Goal: Task Accomplishment & Management: Manage account settings

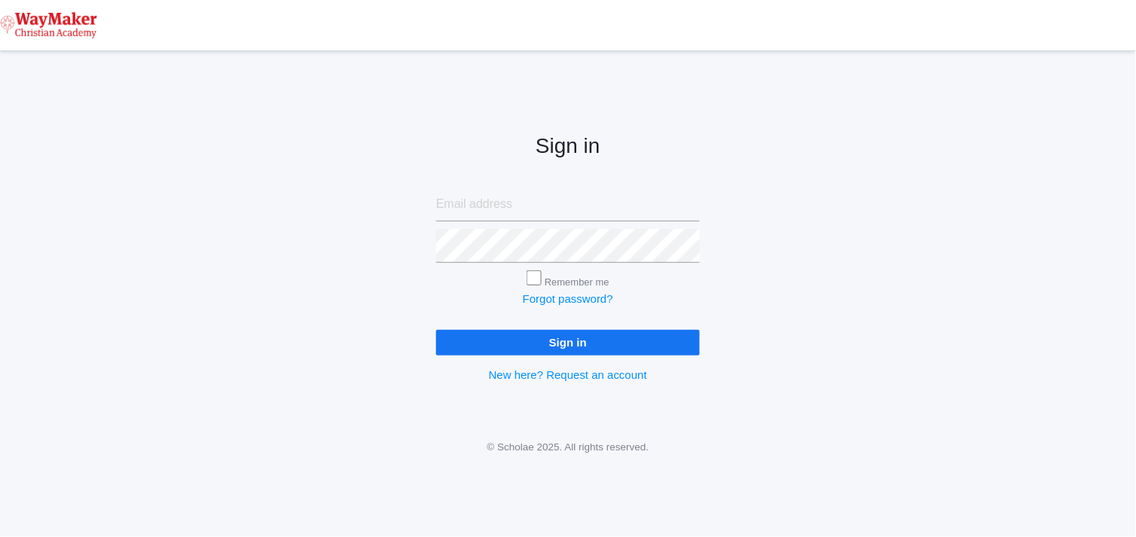
type input "cmarosz@waymakerchristian.com"
click at [497, 337] on input "Sign in" at bounding box center [568, 342] width 264 height 25
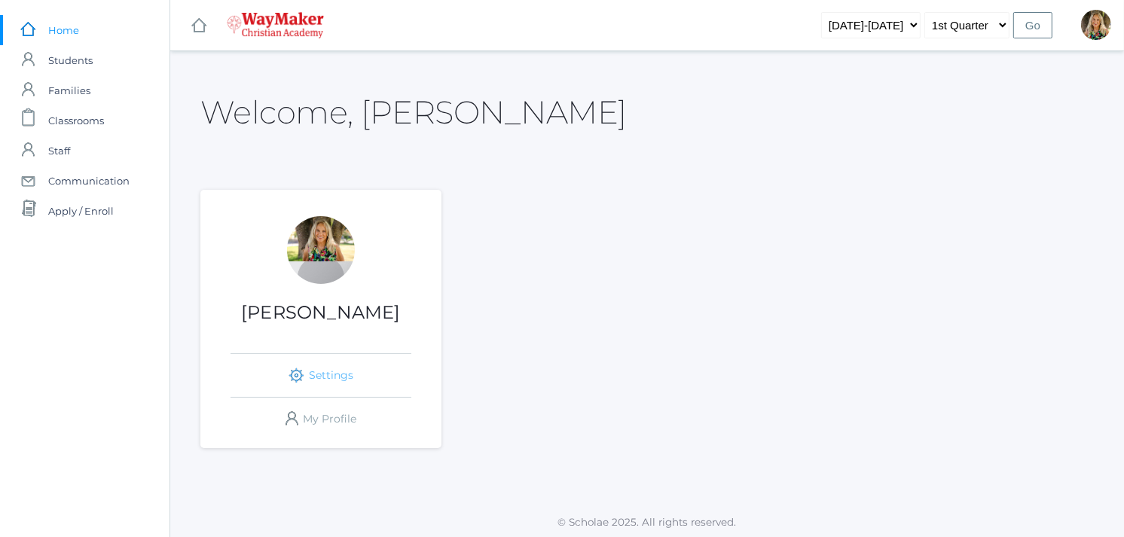
click at [334, 370] on link "icons/ui/navigation/settings Created with Sketch. Settings" at bounding box center [321, 375] width 181 height 43
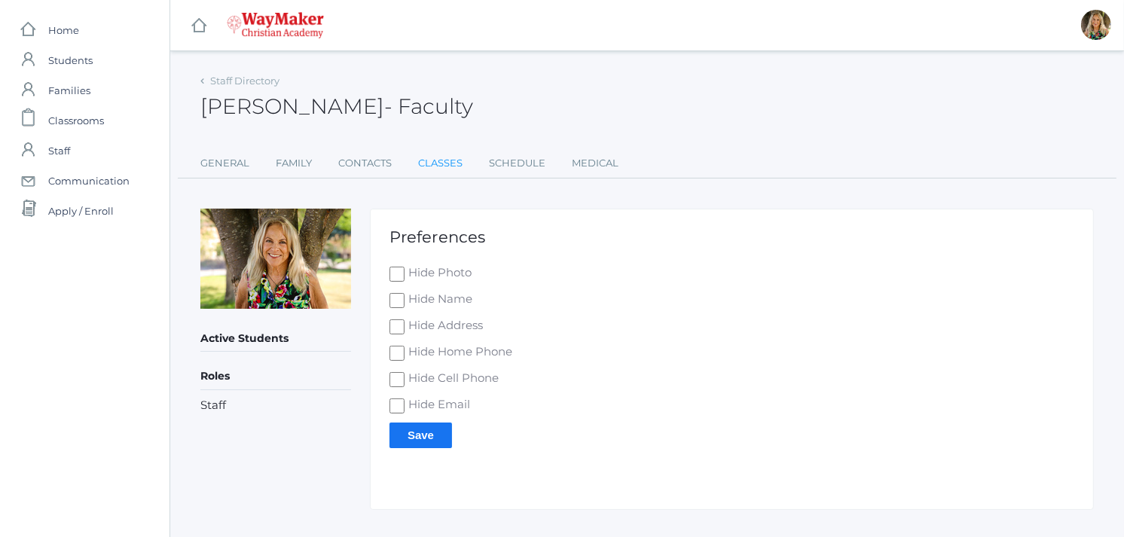
click at [438, 160] on link "Classes" at bounding box center [440, 163] width 44 height 30
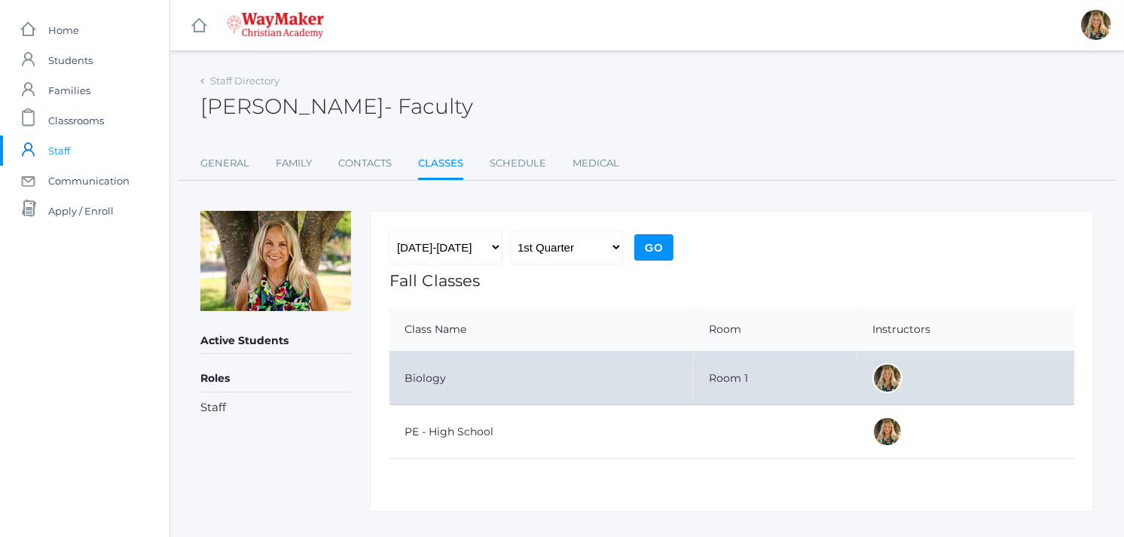
click at [441, 375] on td "Biology" at bounding box center [541, 378] width 304 height 53
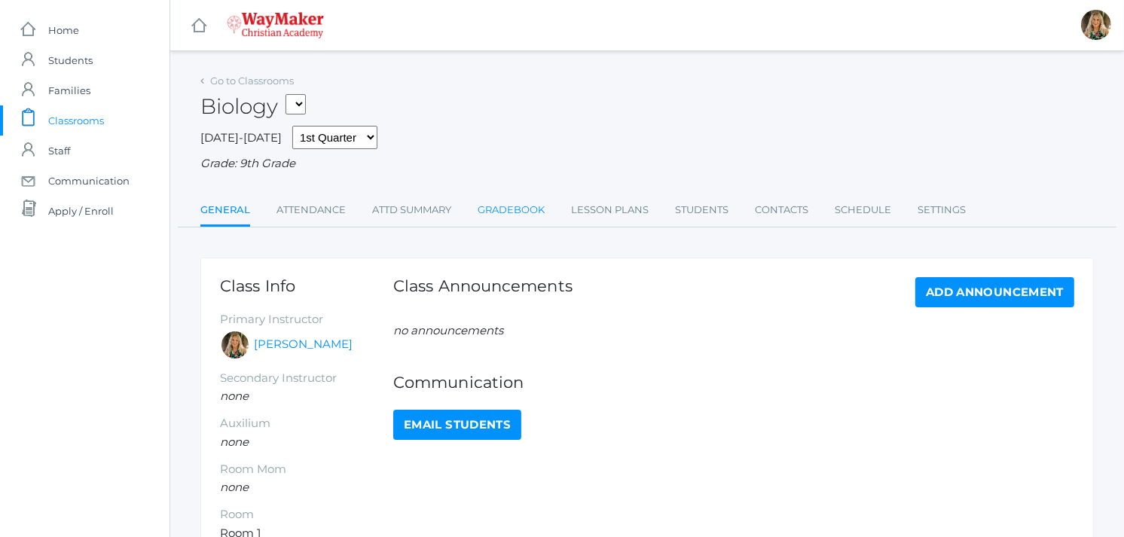
click at [525, 212] on link "Gradebook" at bounding box center [511, 210] width 67 height 30
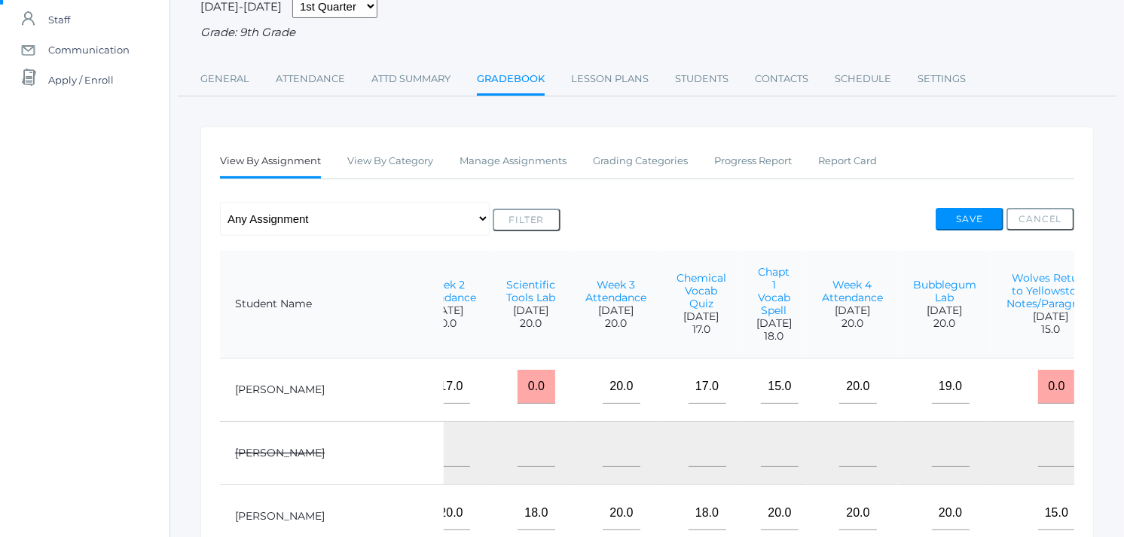
scroll to position [83, 0]
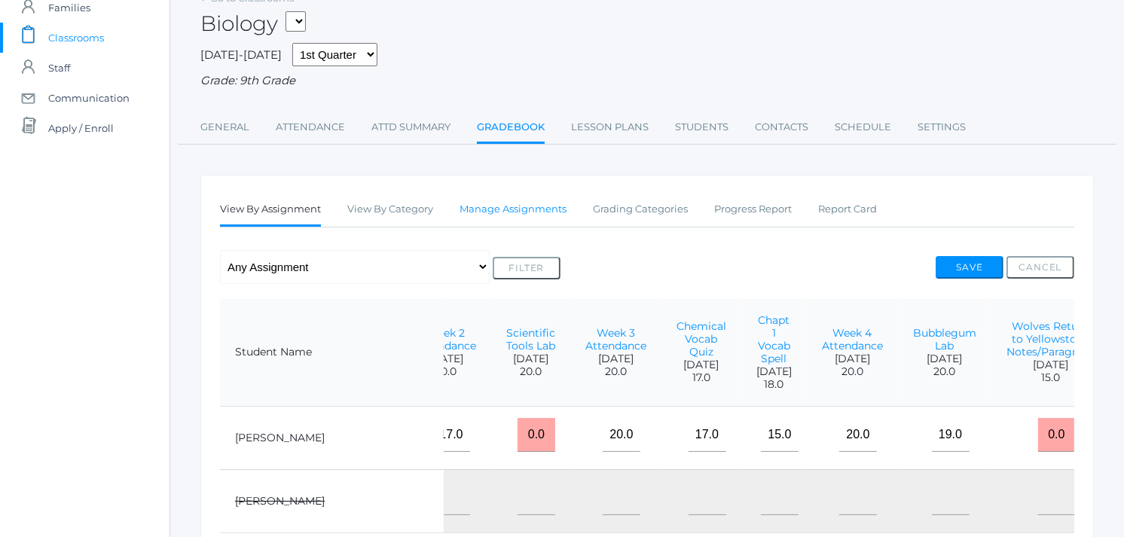
drag, startPoint x: 545, startPoint y: 212, endPoint x: 536, endPoint y: 219, distance: 12.4
click at [545, 213] on link "Manage Assignments" at bounding box center [513, 209] width 107 height 30
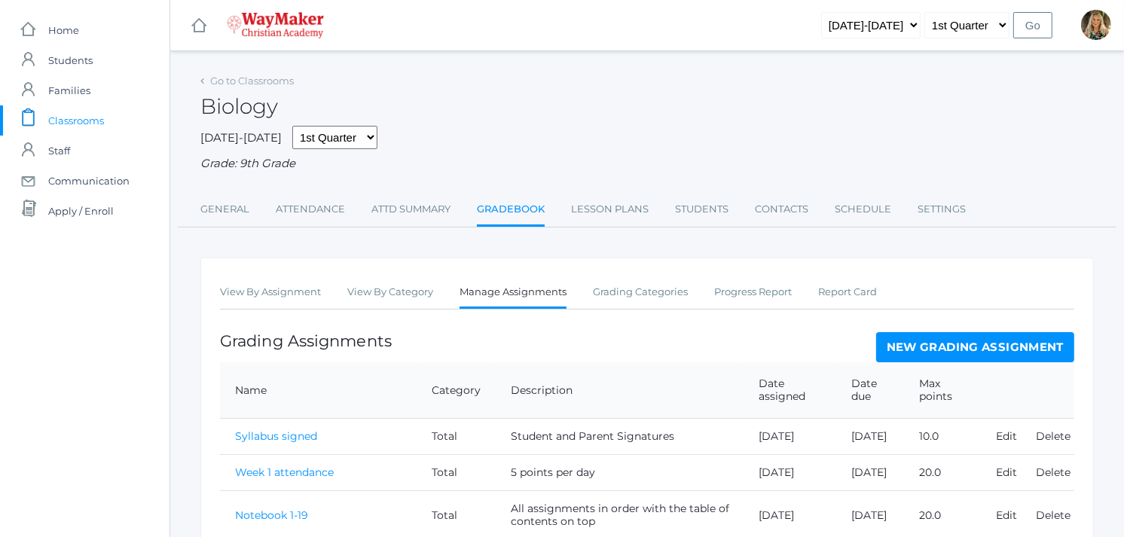
click at [960, 344] on link "New Grading Assignment" at bounding box center [975, 347] width 198 height 30
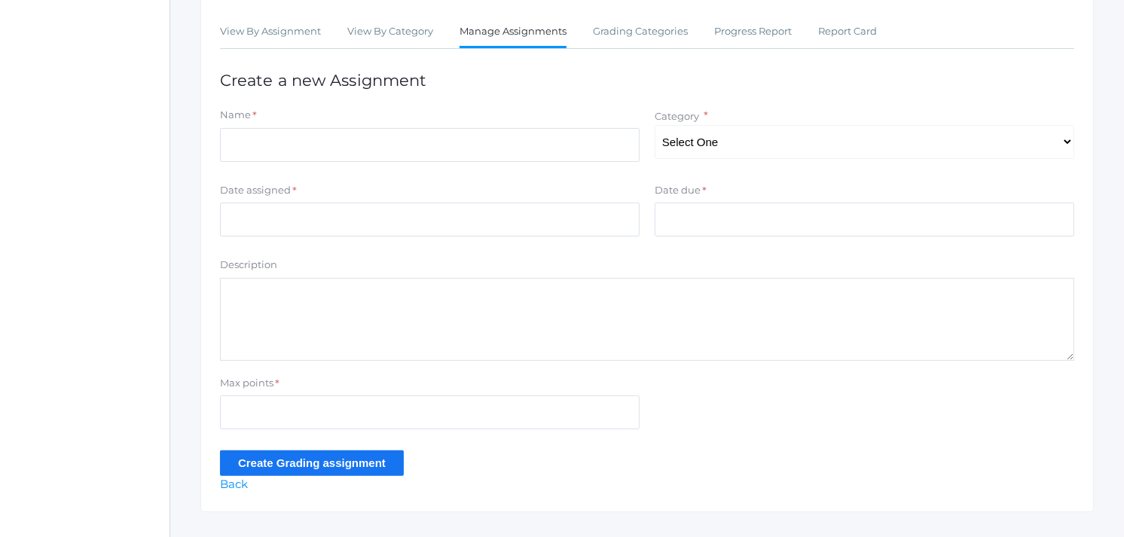
scroll to position [252, 0]
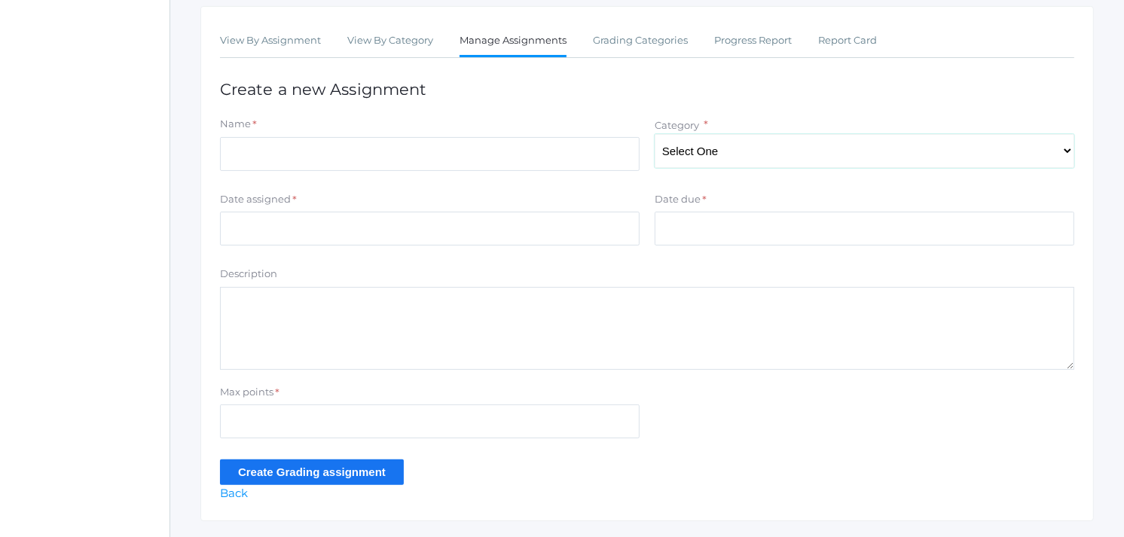
click at [710, 162] on select "Select One Total" at bounding box center [865, 151] width 420 height 34
select select "1094"
click at [655, 134] on select "Select One Total" at bounding box center [865, 151] width 420 height 34
click at [241, 144] on input "Name" at bounding box center [430, 154] width 420 height 34
drag, startPoint x: 369, startPoint y: 152, endPoint x: 167, endPoint y: 141, distance: 202.2
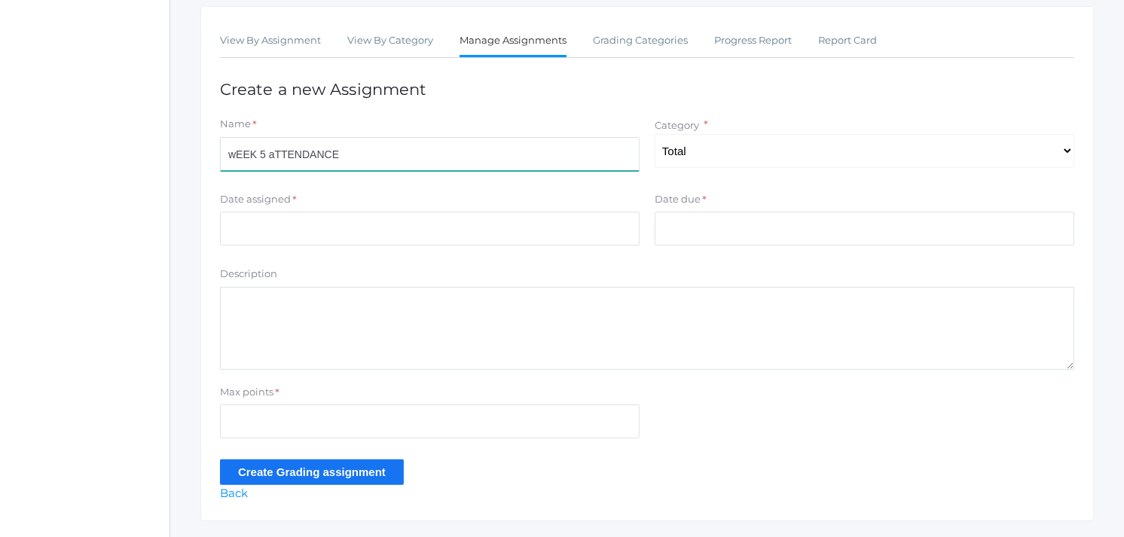
click at [168, 145] on div "icons/ui/navigation/home Created with Sketch. Home icons/user/plain Created wit…" at bounding box center [562, 161] width 1124 height 827
click at [259, 152] on input "Week 4 Attendance" at bounding box center [430, 154] width 420 height 34
type input "Week 5 Attendance"
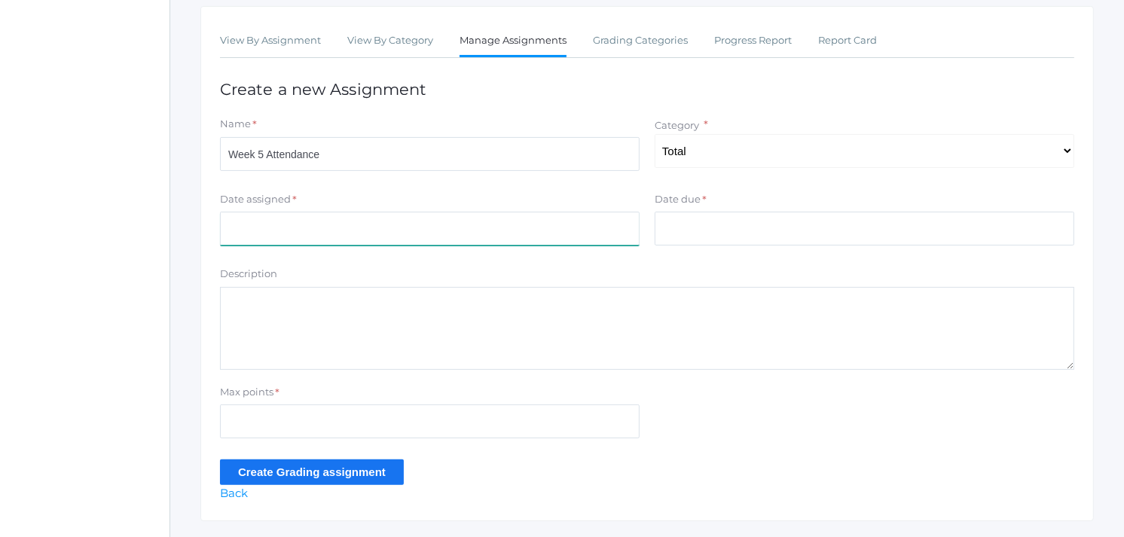
click at [279, 235] on input "Date assigned" at bounding box center [430, 229] width 420 height 34
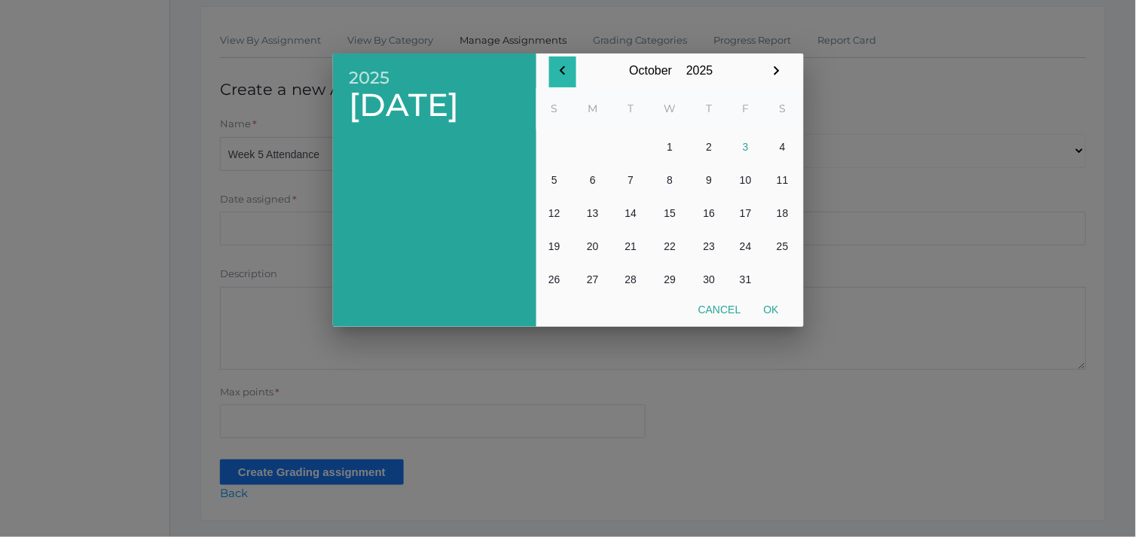
click at [561, 68] on icon "button" at bounding box center [563, 71] width 18 height 18
click at [631, 279] on button "30" at bounding box center [631, 279] width 36 height 33
click at [774, 310] on button "Ok" at bounding box center [772, 309] width 38 height 27
type input "[DATE]"
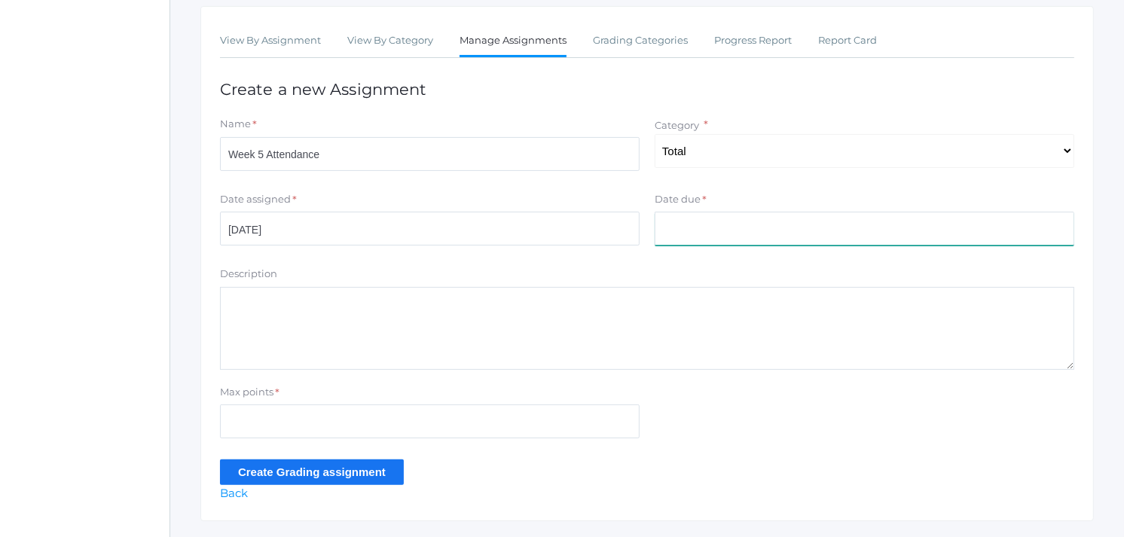
click at [694, 231] on input "Date due" at bounding box center [865, 229] width 420 height 34
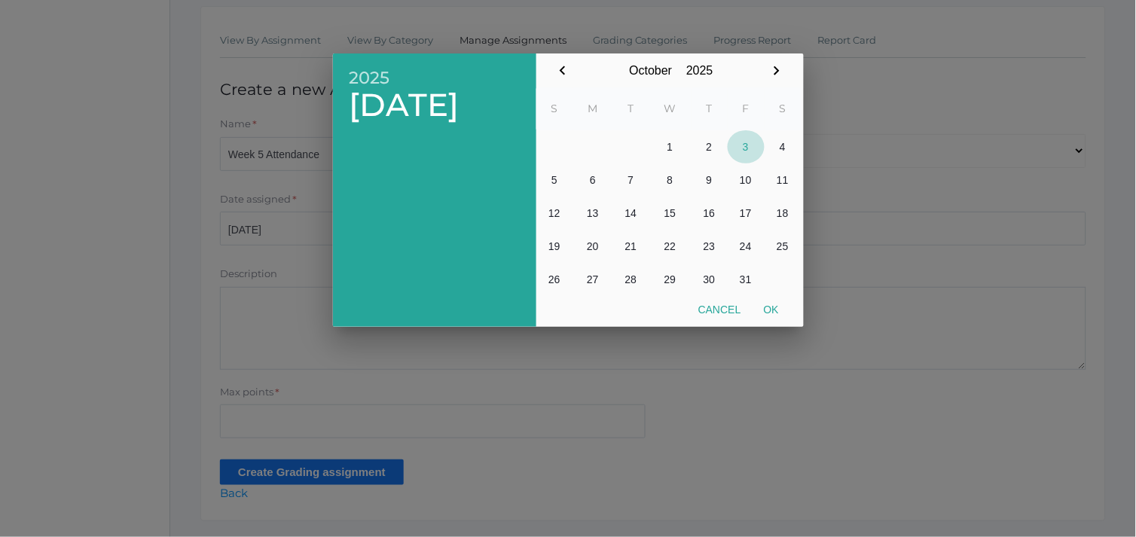
click at [746, 151] on button "3" at bounding box center [746, 146] width 37 height 33
click at [772, 307] on button "Ok" at bounding box center [772, 309] width 38 height 27
type input "[DATE]"
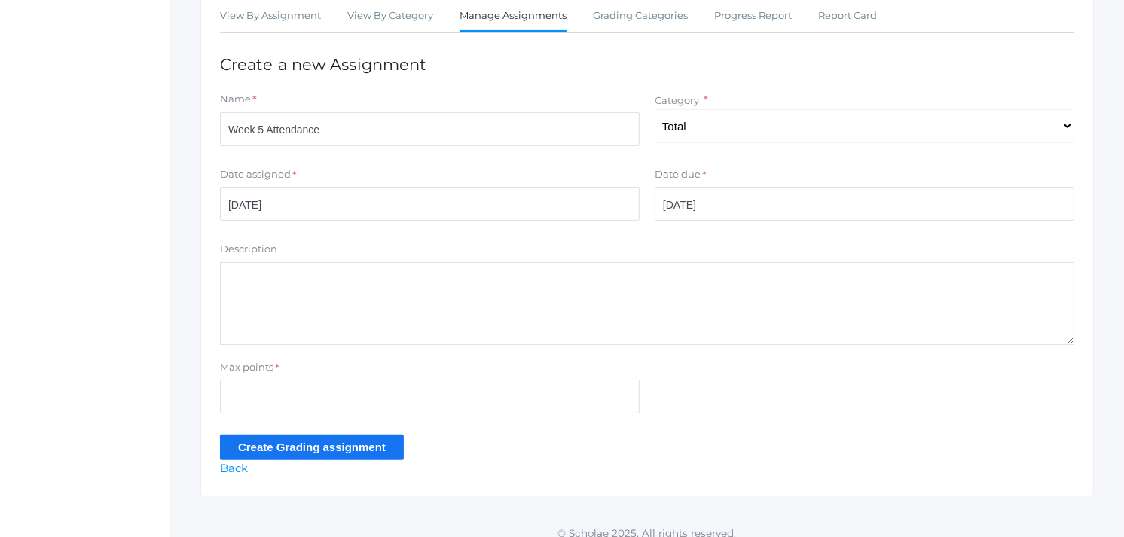
scroll to position [290, 0]
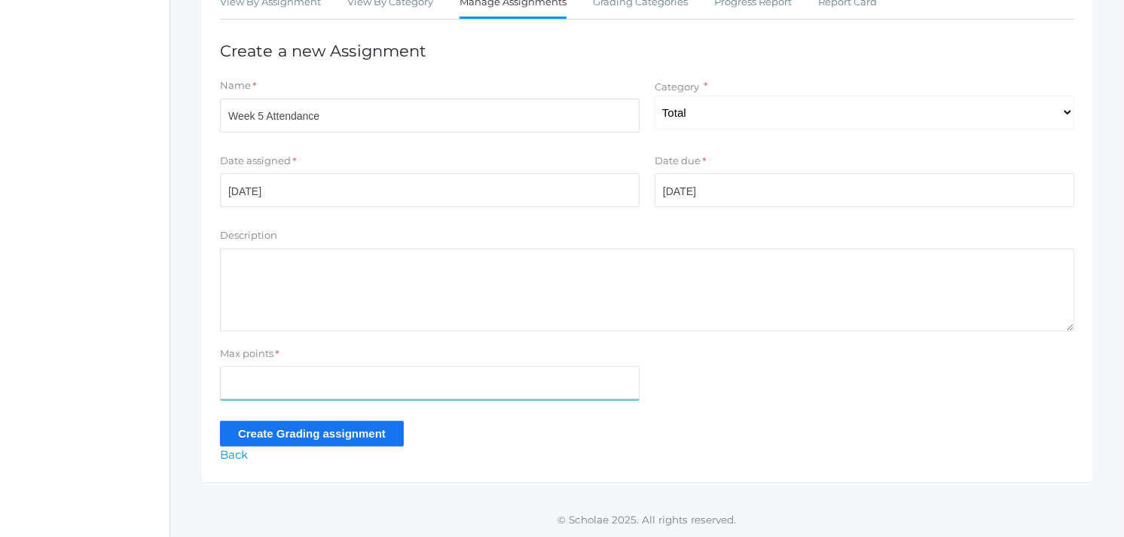
drag, startPoint x: 304, startPoint y: 380, endPoint x: 312, endPoint y: 379, distance: 8.3
click at [305, 380] on input "Max points" at bounding box center [430, 383] width 420 height 34
type input "20"
click at [292, 435] on input "Create Grading assignment" at bounding box center [312, 433] width 184 height 25
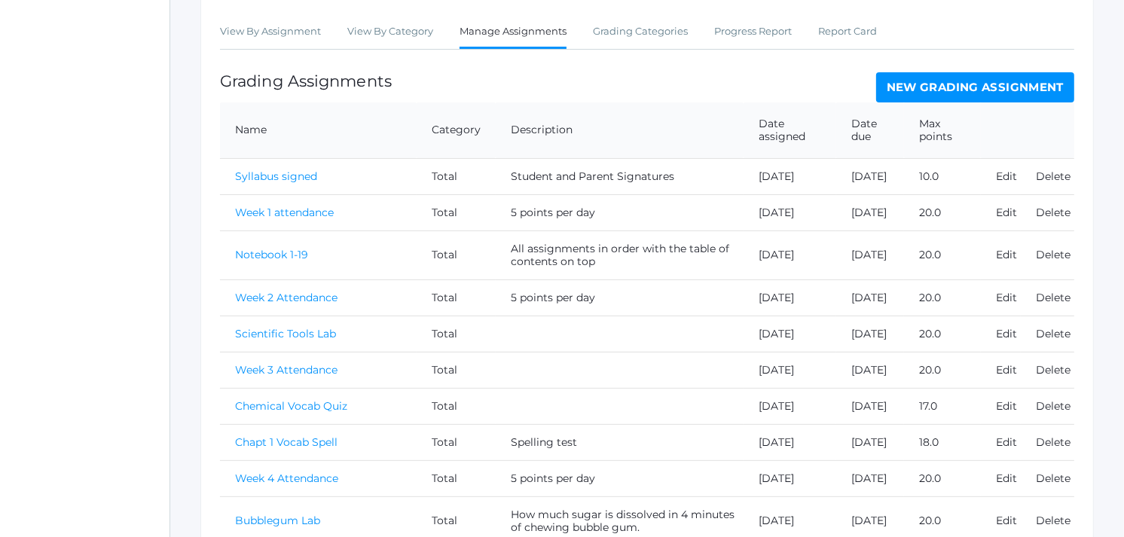
scroll to position [294, 0]
click at [988, 81] on link "New Grading Assignment" at bounding box center [975, 89] width 198 height 30
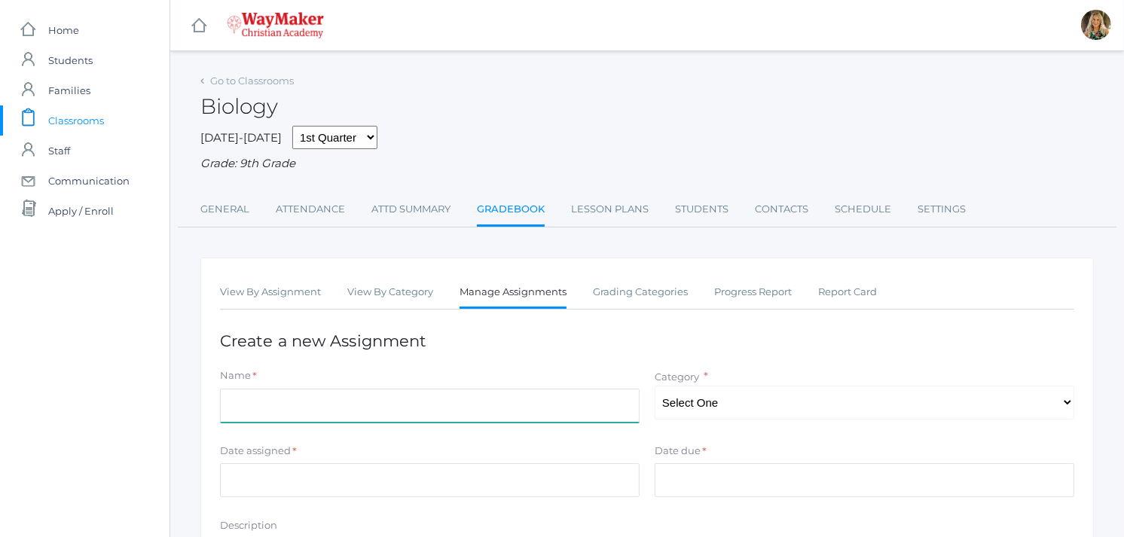
click at [242, 408] on input "Name" at bounding box center [430, 406] width 420 height 34
type input "Test Your Friends & Family"
click at [714, 409] on select "Select One Total" at bounding box center [865, 403] width 420 height 34
select select "1094"
click at [655, 386] on select "Select One Total" at bounding box center [865, 403] width 420 height 34
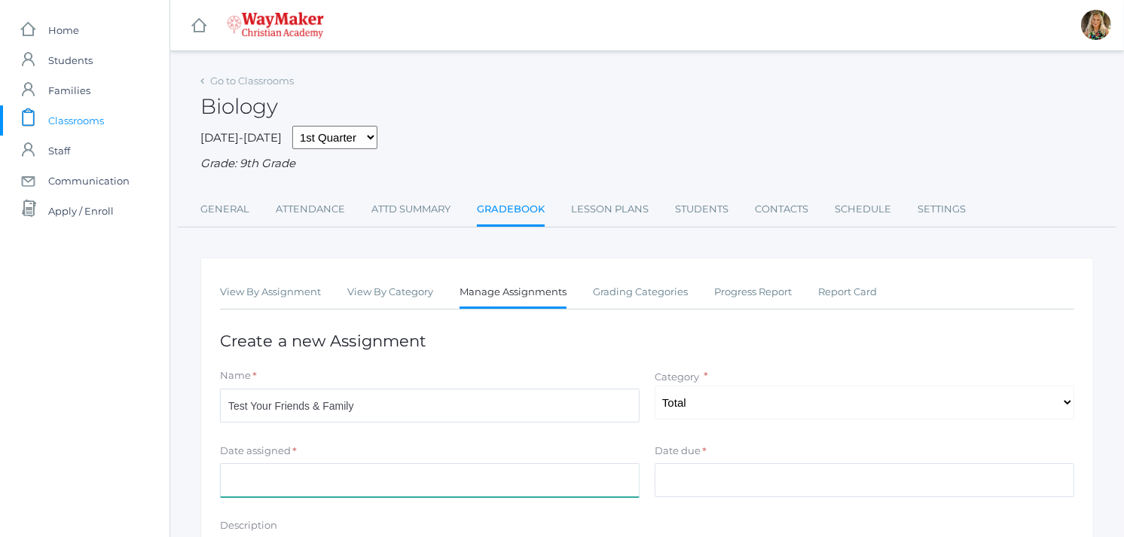
click at [283, 482] on input "Date assigned" at bounding box center [430, 480] width 420 height 34
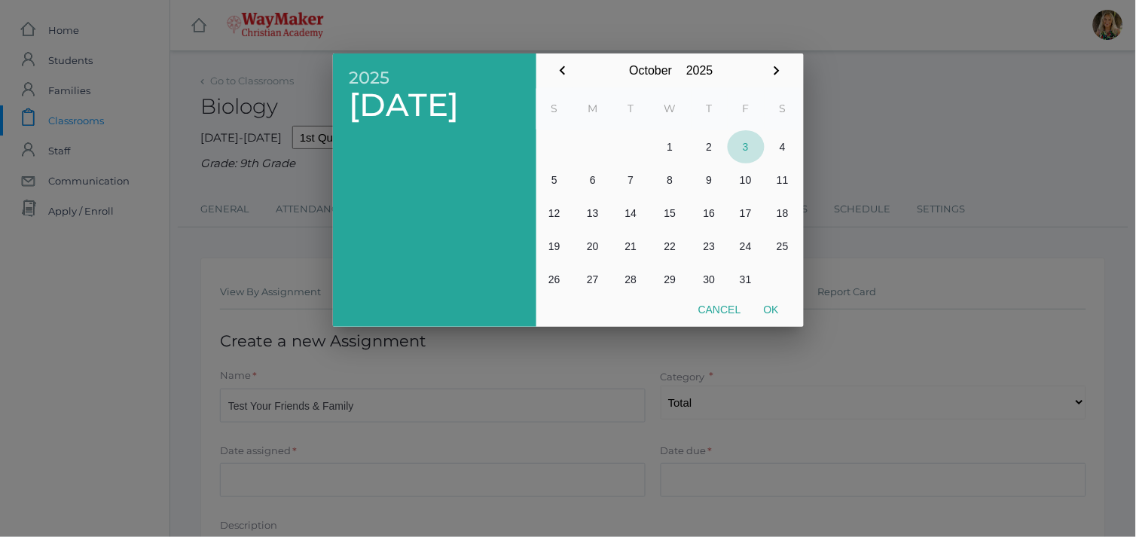
click at [744, 146] on button "3" at bounding box center [746, 146] width 37 height 33
click at [772, 305] on button "Ok" at bounding box center [772, 309] width 38 height 27
type input "[DATE]"
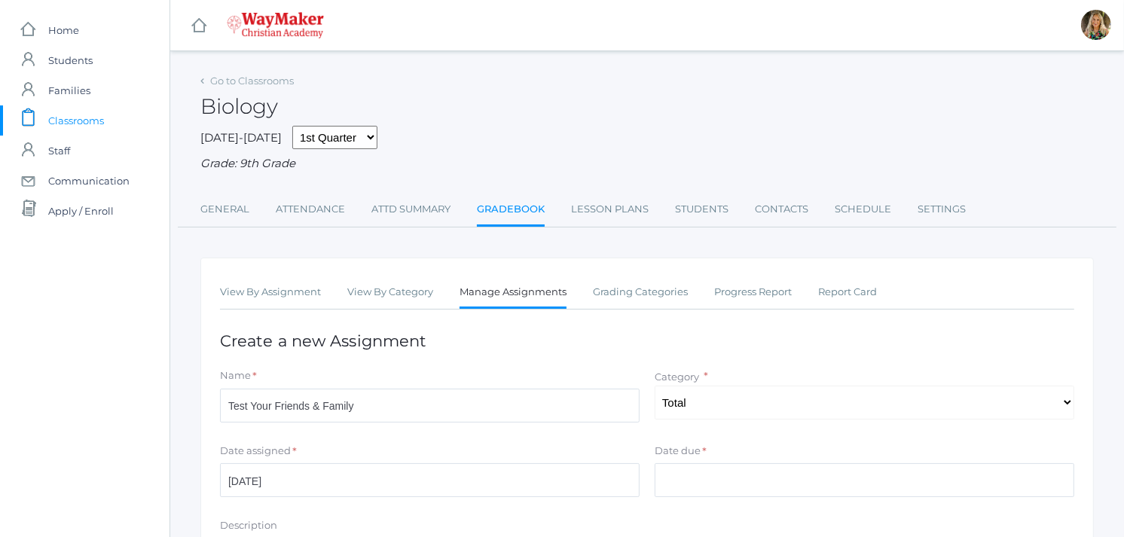
click at [746, 453] on div "Date due *" at bounding box center [865, 454] width 420 height 20
click at [699, 457] on label "Date due" at bounding box center [678, 451] width 46 height 15
click at [699, 463] on input "Date due" at bounding box center [865, 480] width 420 height 34
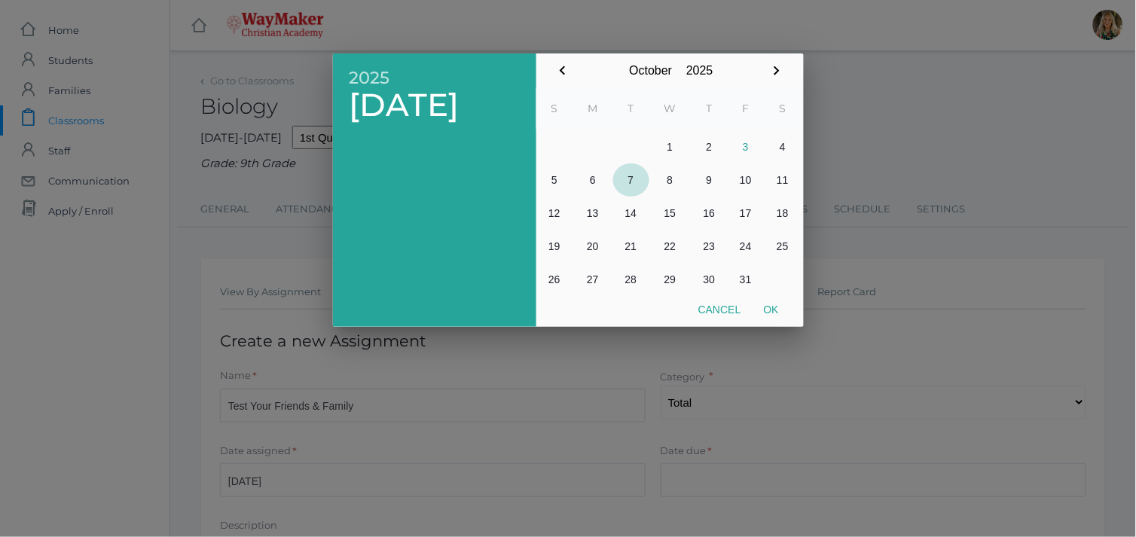
click at [629, 182] on button "7" at bounding box center [631, 179] width 36 height 33
click at [769, 307] on button "Ok" at bounding box center [772, 309] width 38 height 27
type input "2025-10-07"
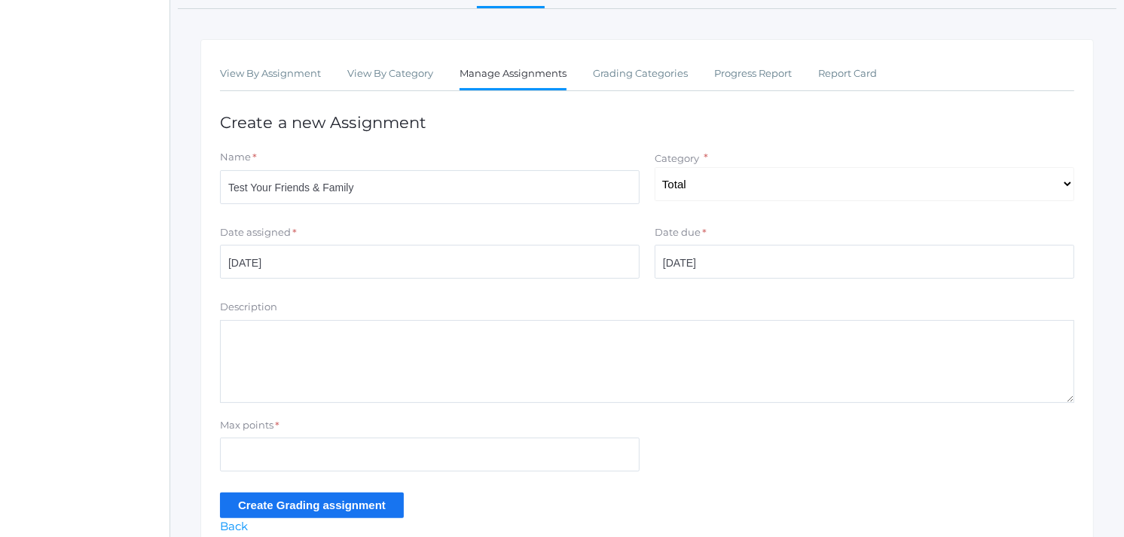
scroll to position [290, 0]
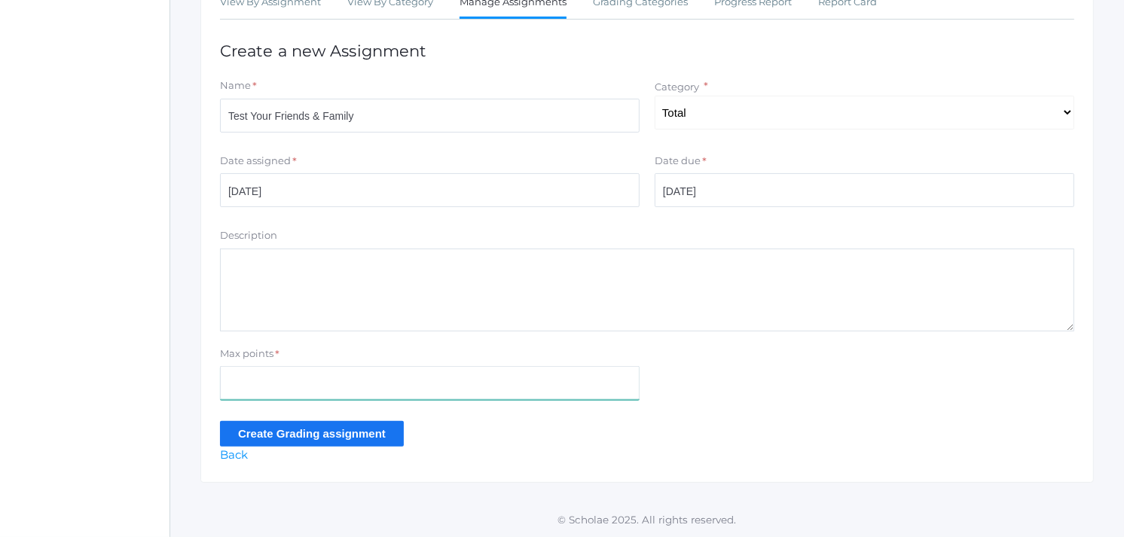
click at [246, 378] on input "Max points" at bounding box center [430, 383] width 420 height 34
type input "15"
click at [333, 273] on textarea "Description" at bounding box center [647, 290] width 854 height 83
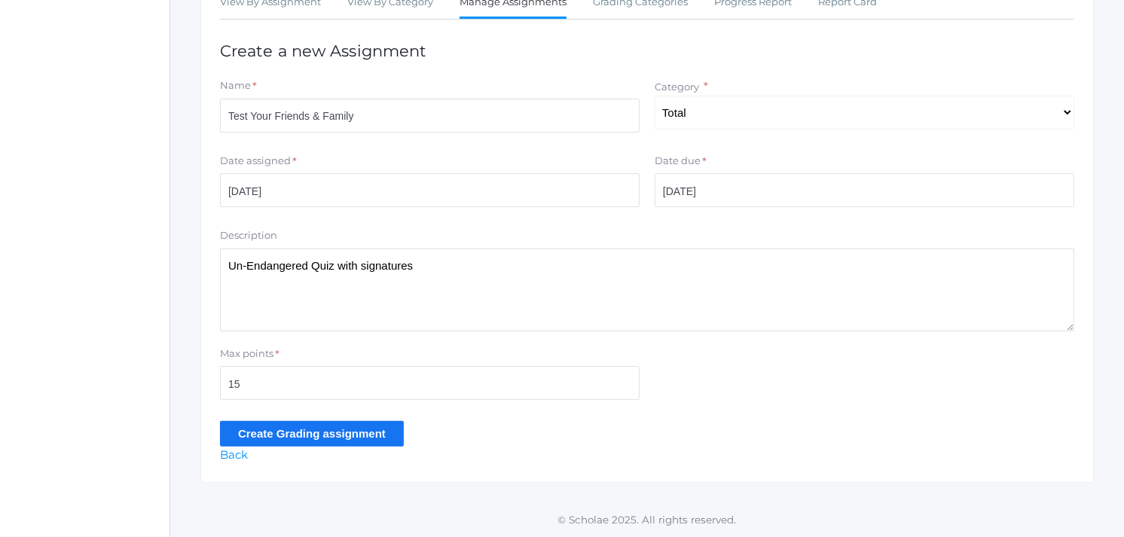
drag, startPoint x: 1021, startPoint y: 236, endPoint x: 486, endPoint y: 264, distance: 536.4
click at [486, 264] on textarea "Un-Endangered Quiz with signatures" at bounding box center [647, 290] width 854 height 83
click at [495, 269] on textarea "Un-Endangered Quiz with signatures (Minimum of 3" at bounding box center [647, 290] width 854 height 83
type textarea "Un-Endangered Quiz with signatures (Minimum of 3 )"
click at [305, 438] on input "Create Grading assignment" at bounding box center [312, 433] width 184 height 25
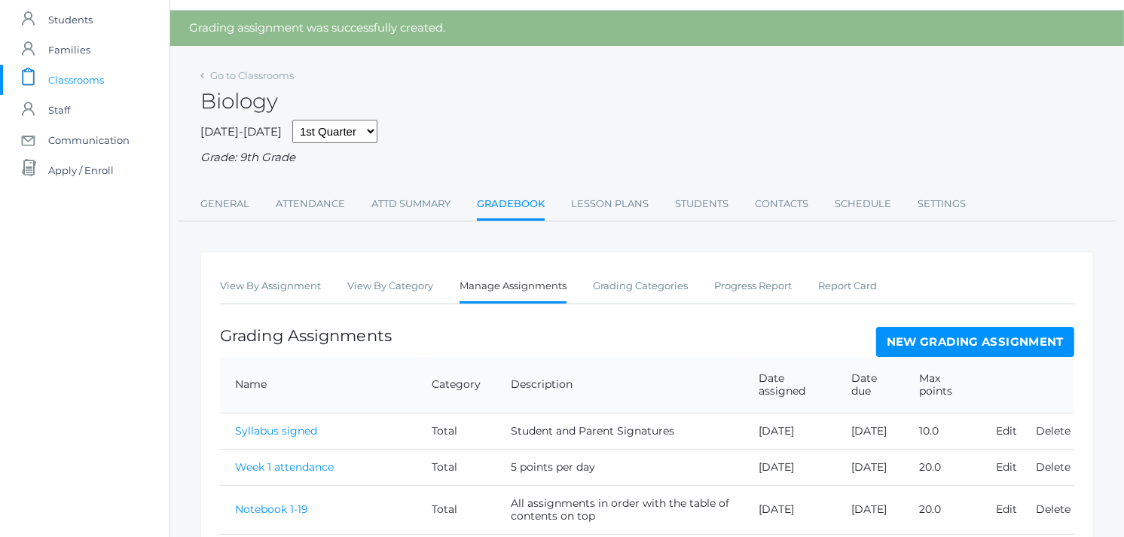
scroll to position [56, 0]
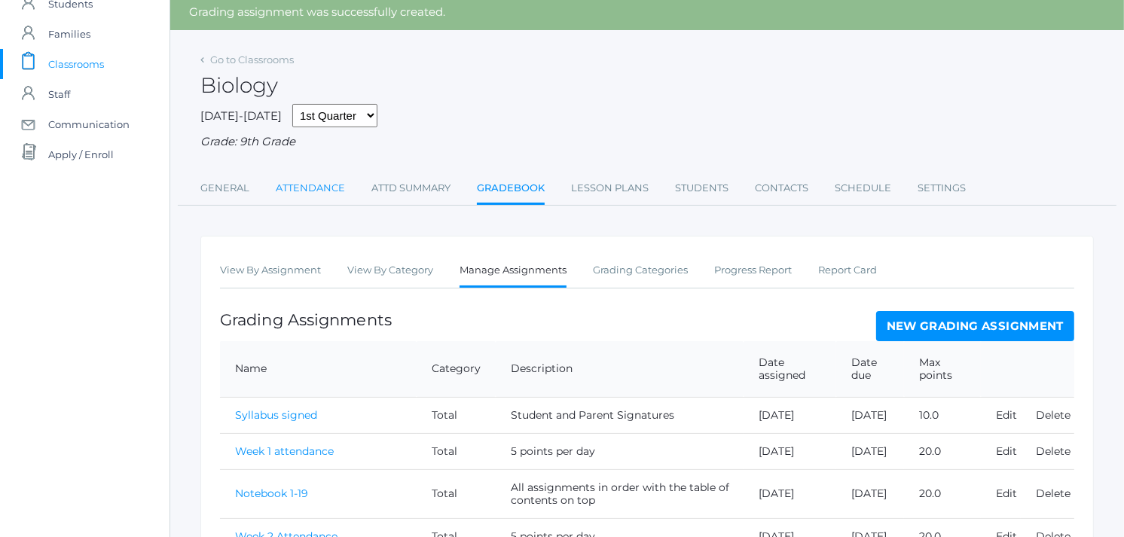
click at [299, 184] on link "Attendance" at bounding box center [310, 188] width 69 height 30
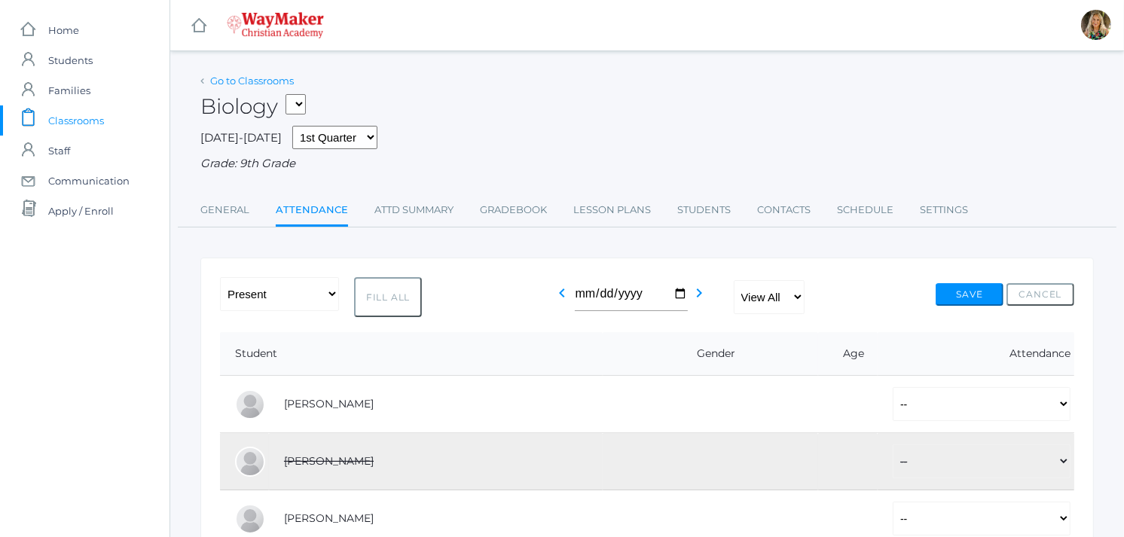
click at [231, 79] on link "Go to Classrooms" at bounding box center [252, 81] width 84 height 12
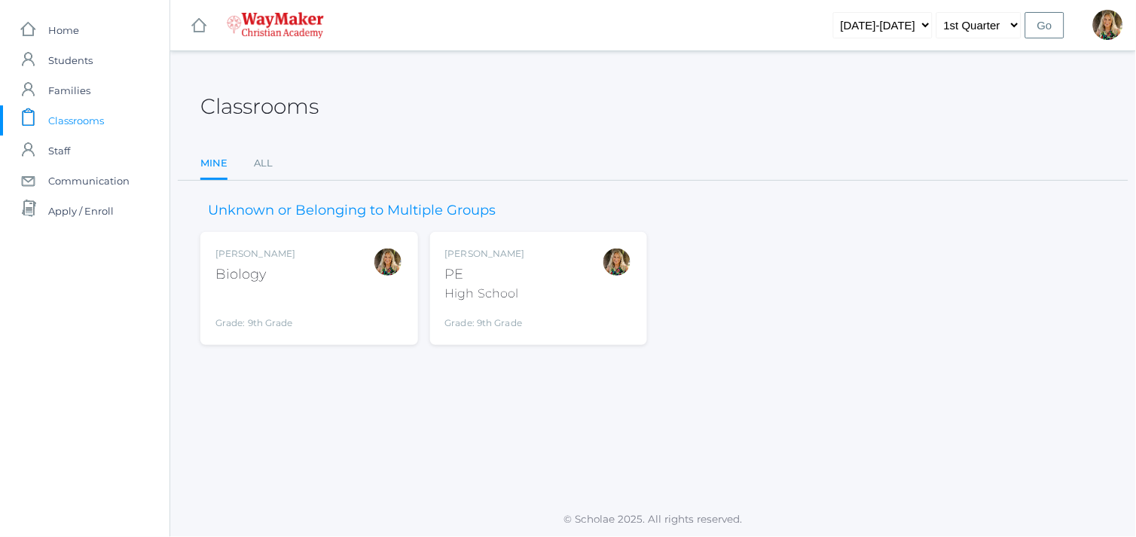
click at [507, 295] on div "High School" at bounding box center [485, 294] width 80 height 18
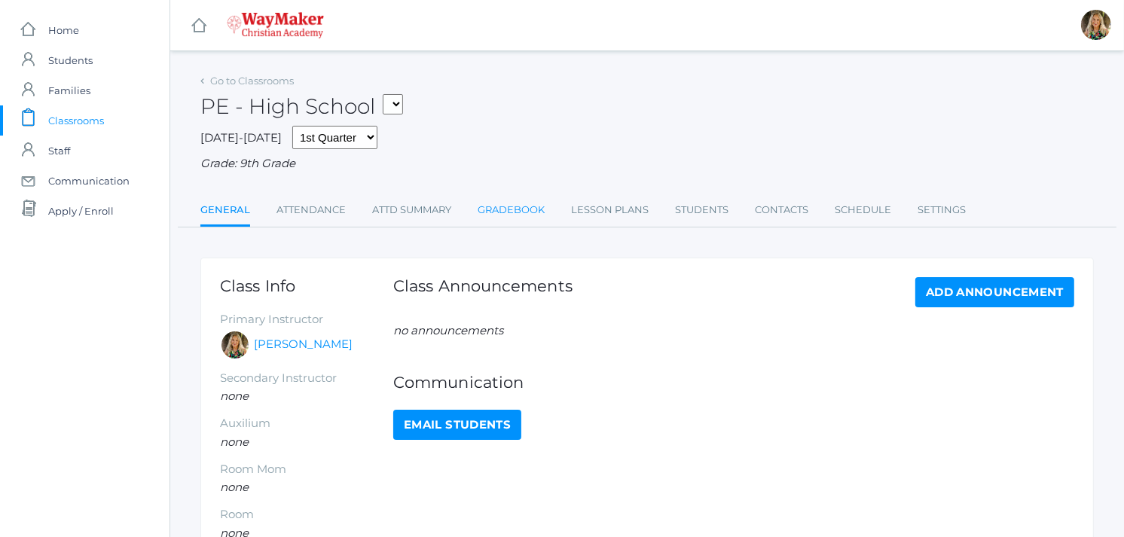
click at [512, 213] on link "Gradebook" at bounding box center [511, 210] width 67 height 30
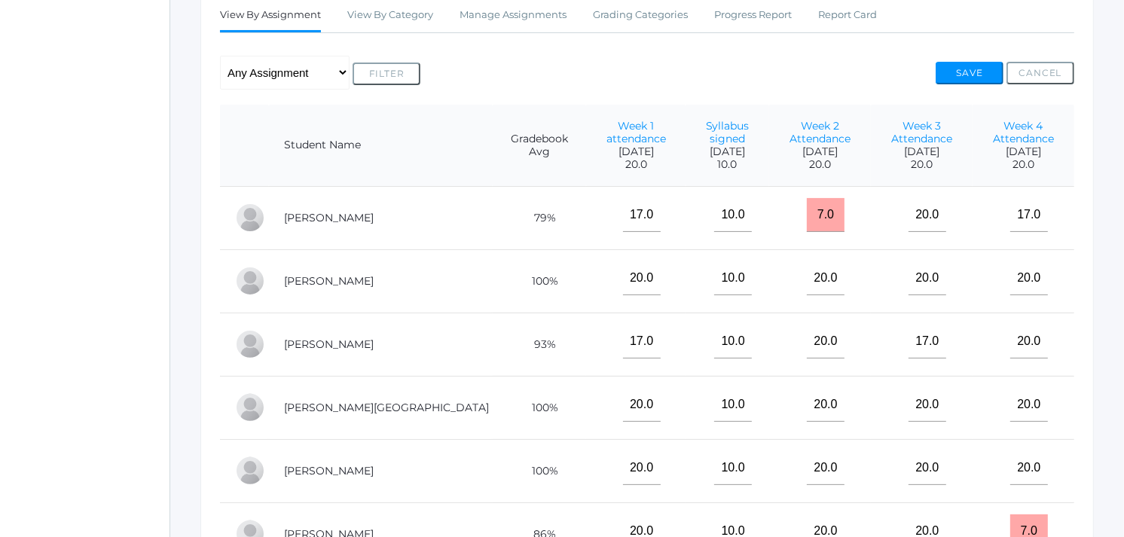
scroll to position [254, 0]
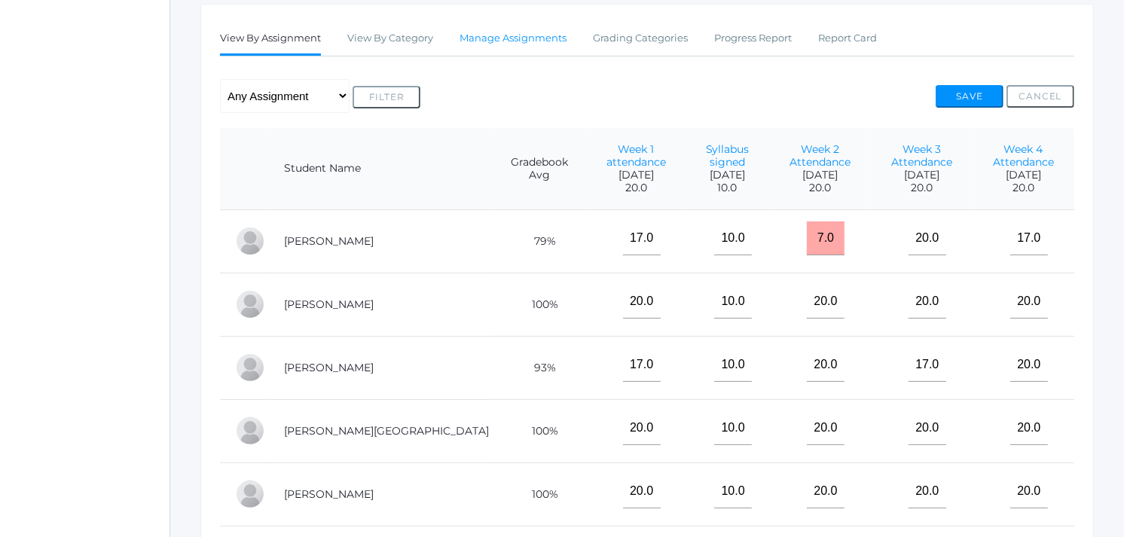
click at [498, 31] on link "Manage Assignments" at bounding box center [513, 38] width 107 height 30
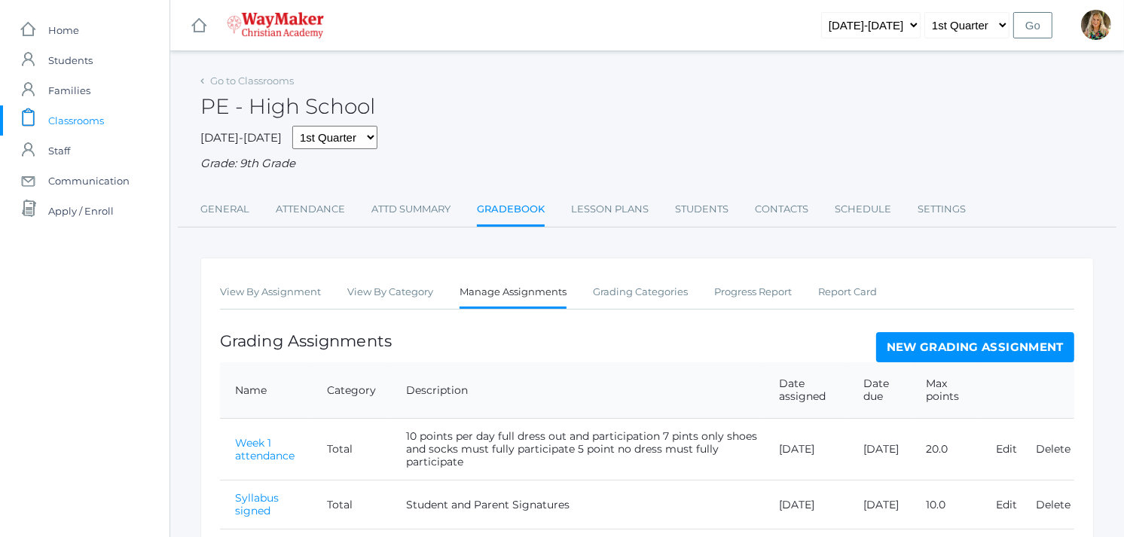
click at [990, 347] on link "New Grading Assignment" at bounding box center [975, 347] width 198 height 30
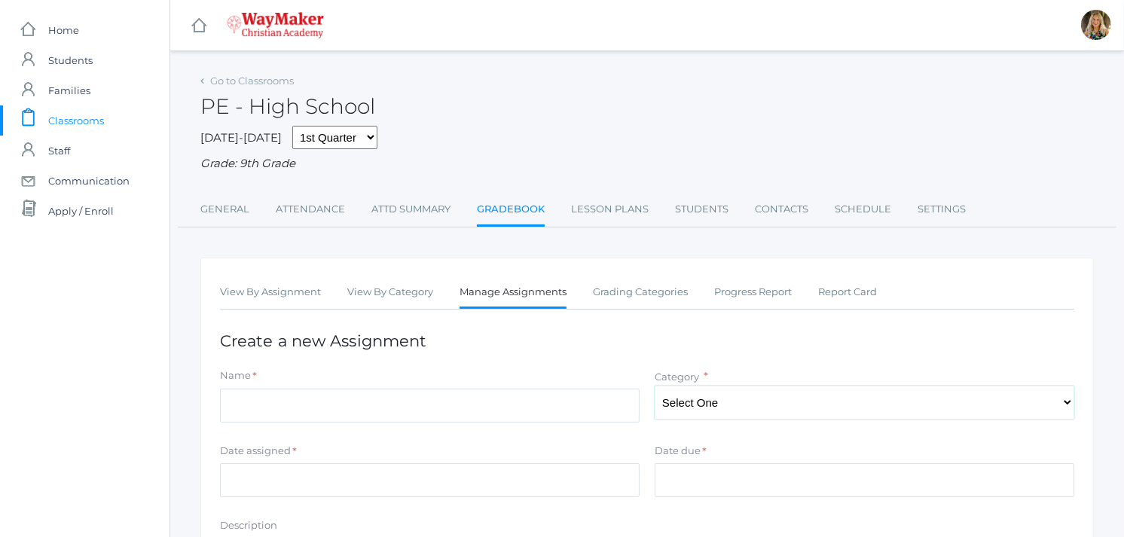
click at [711, 411] on select "Select One Total" at bounding box center [865, 403] width 420 height 34
select select "1095"
click at [655, 386] on select "Select One Total" at bounding box center [865, 403] width 420 height 34
click at [282, 396] on input "Name" at bounding box center [430, 406] width 420 height 34
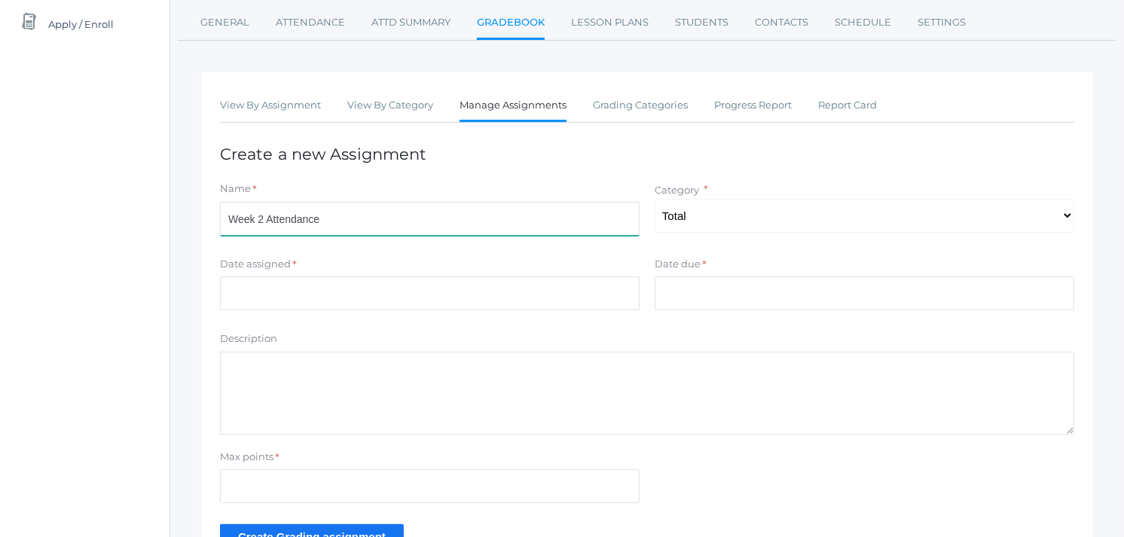
scroll to position [290, 0]
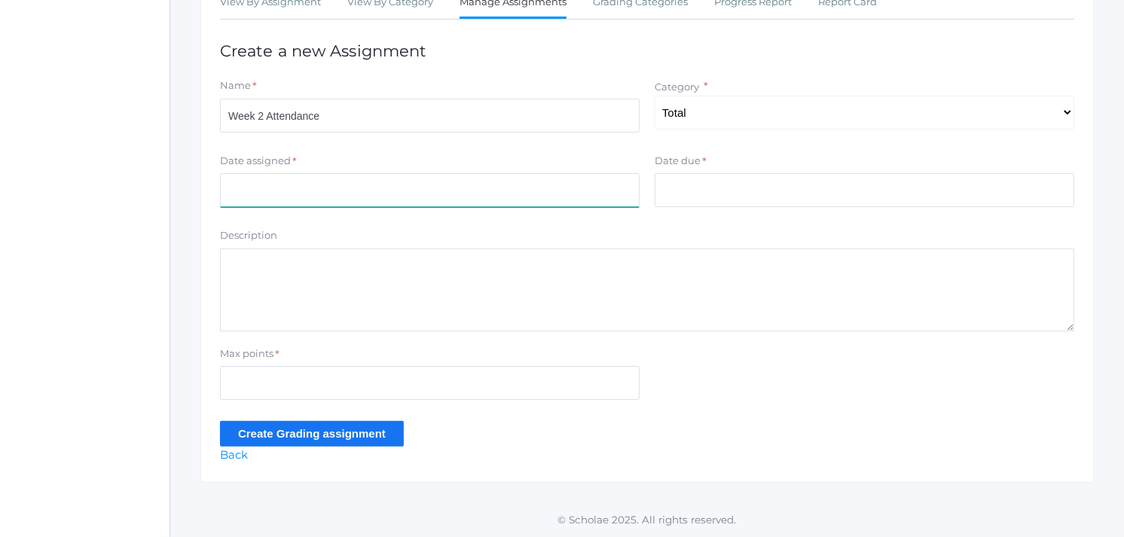
click at [285, 185] on input "Date assigned" at bounding box center [430, 190] width 420 height 34
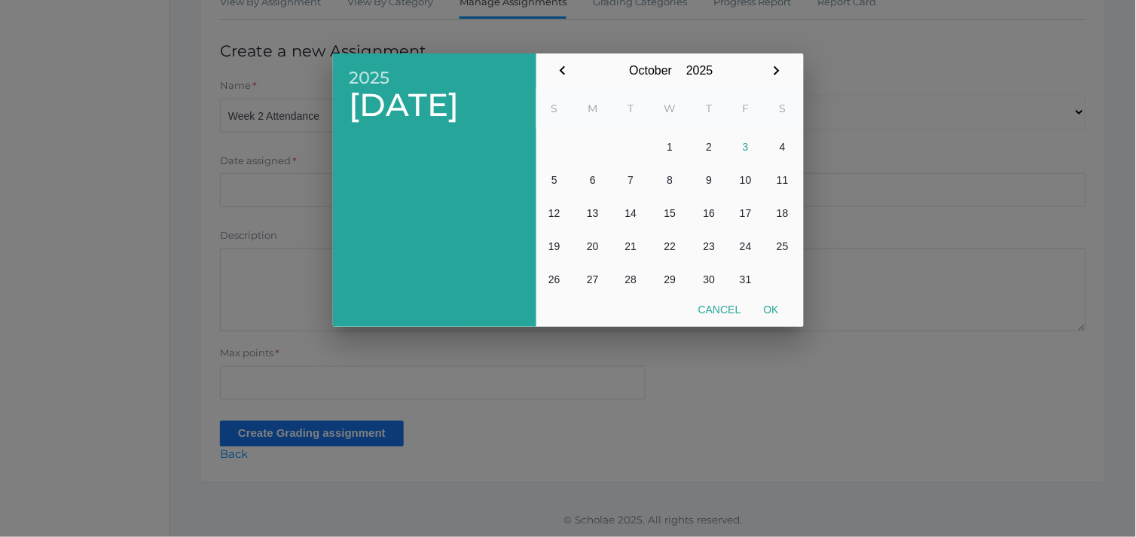
click at [261, 115] on div at bounding box center [568, 201] width 1136 height 671
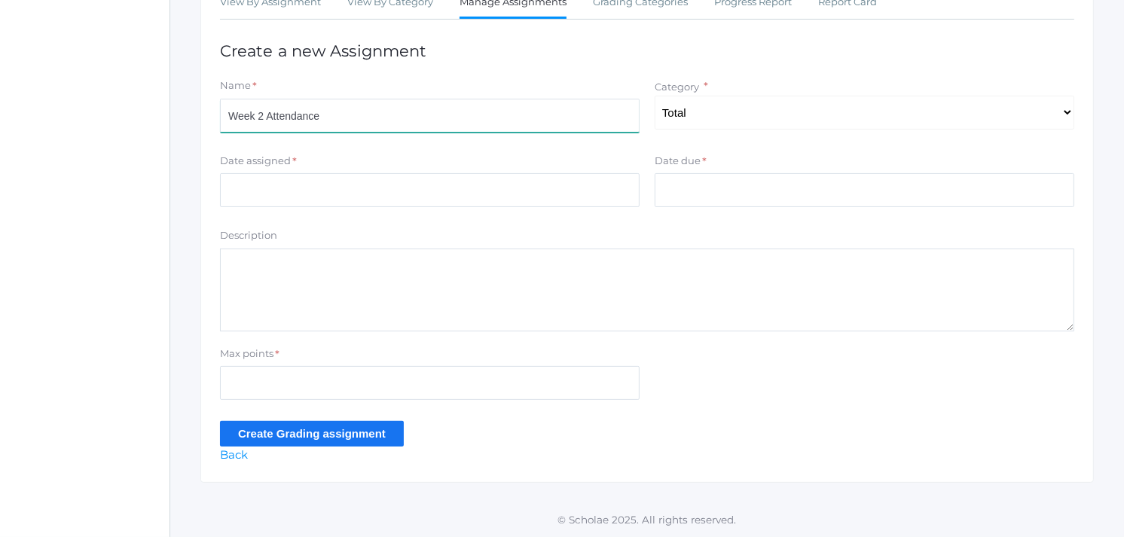
click at [261, 121] on input "Week 2 Attendance" at bounding box center [430, 116] width 420 height 34
type input "Week 5 Attendance"
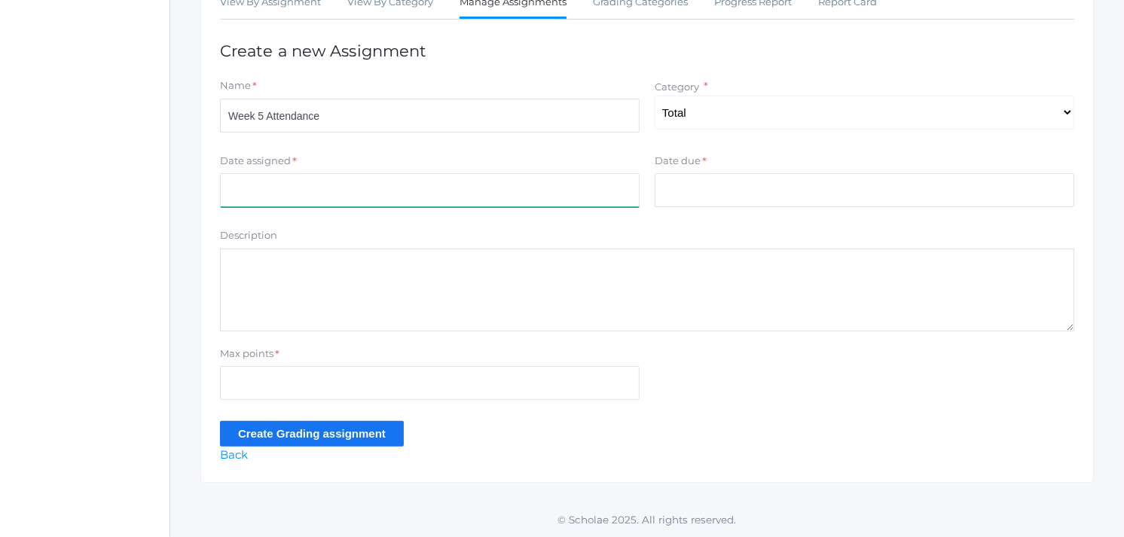
click at [566, 190] on input "Date assigned" at bounding box center [430, 190] width 420 height 34
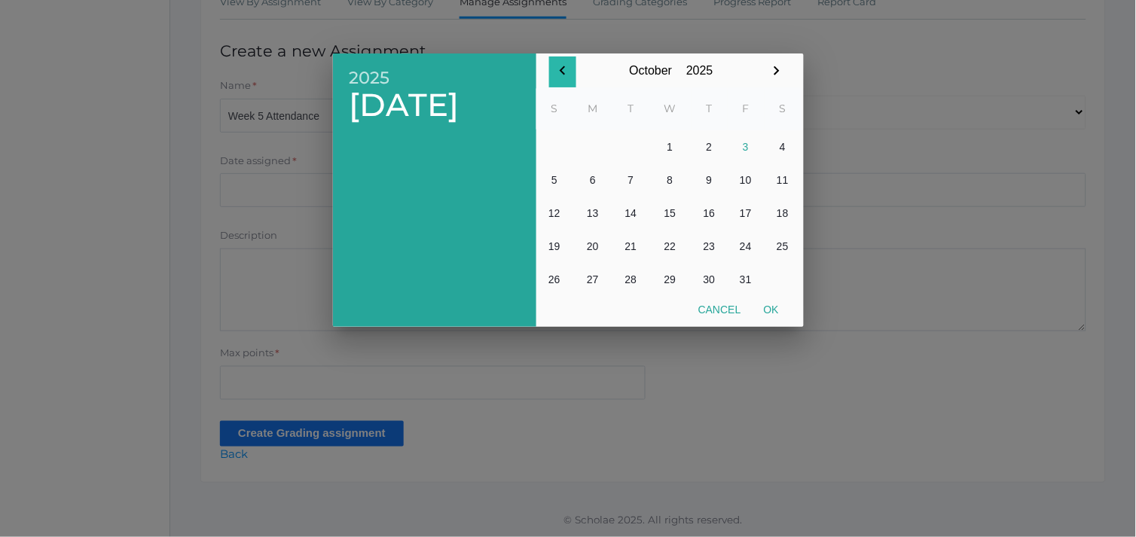
click at [563, 69] on icon "button" at bounding box center [562, 70] width 5 height 9
click at [630, 277] on button "30" at bounding box center [631, 279] width 36 height 33
click at [767, 311] on button "Ok" at bounding box center [772, 309] width 38 height 27
type input "2025-09-30"
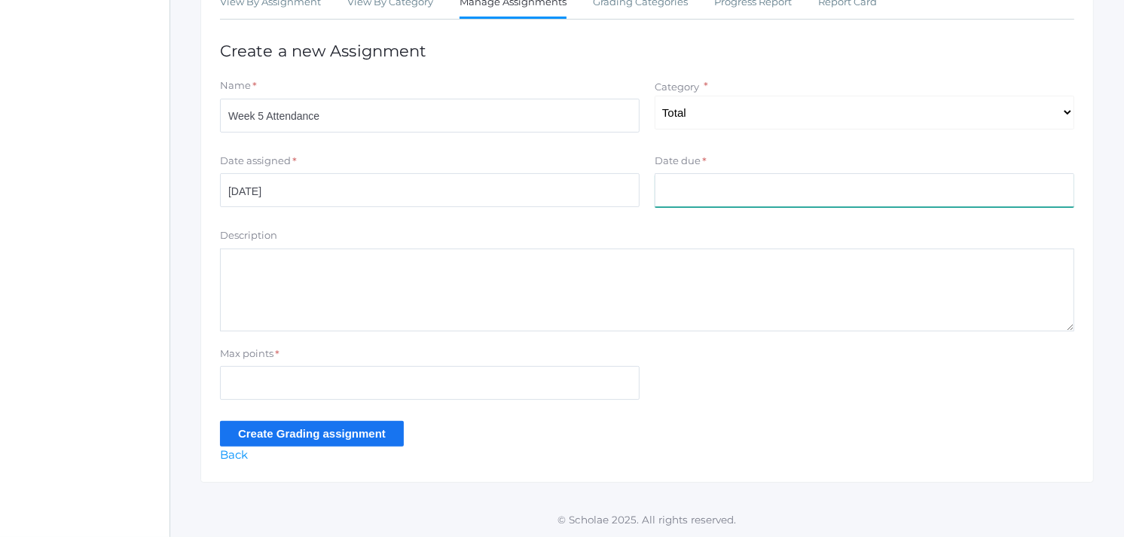
click at [684, 194] on input "Date due" at bounding box center [865, 190] width 420 height 34
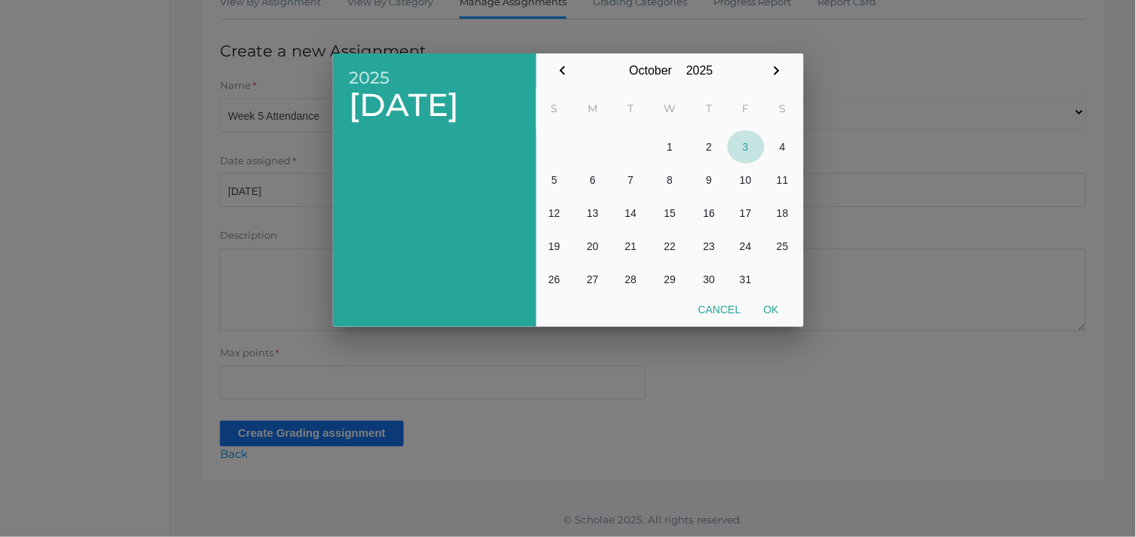
click at [748, 143] on button "3" at bounding box center [746, 146] width 37 height 33
click at [766, 310] on button "Ok" at bounding box center [772, 309] width 38 height 27
type input "[DATE]"
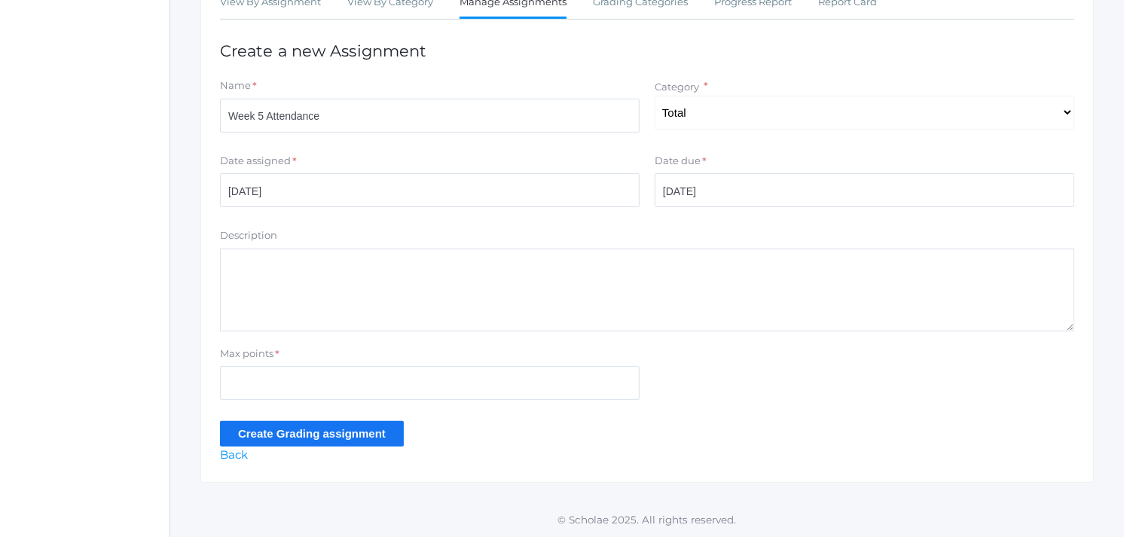
click at [271, 272] on textarea "Description" at bounding box center [647, 290] width 854 height 83
click at [505, 280] on textarea "10 pts per day 7 if only have shoes and socs 5 if not dress but participate" at bounding box center [647, 290] width 854 height 83
type textarea "10 pts per day 7 if only have shoes and socks 5 if not dress but participate"
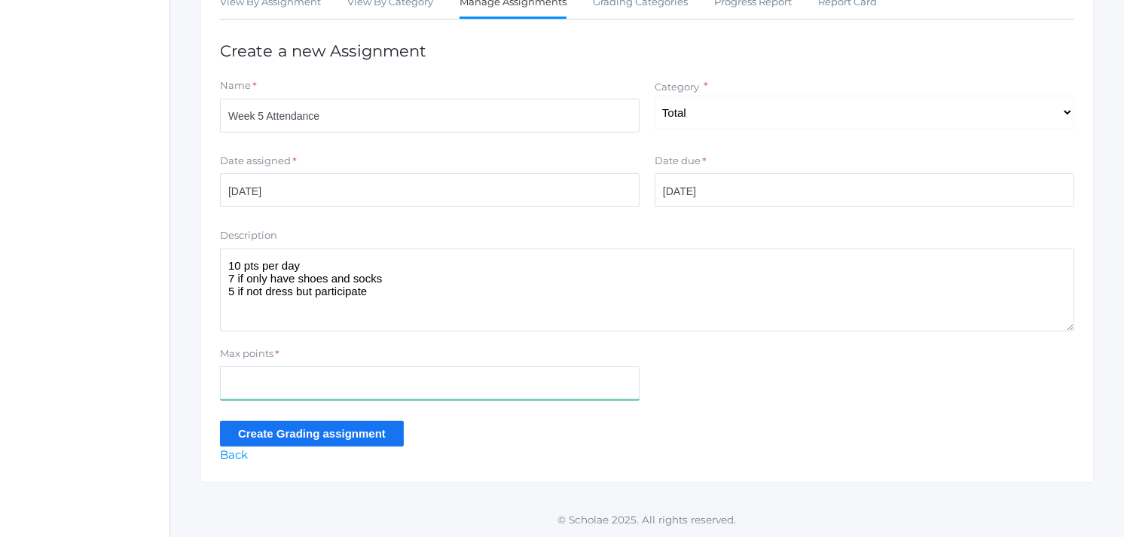
click at [257, 377] on input "Max points" at bounding box center [430, 383] width 420 height 34
type input "20"
click at [234, 430] on input "Create Grading assignment" at bounding box center [312, 433] width 184 height 25
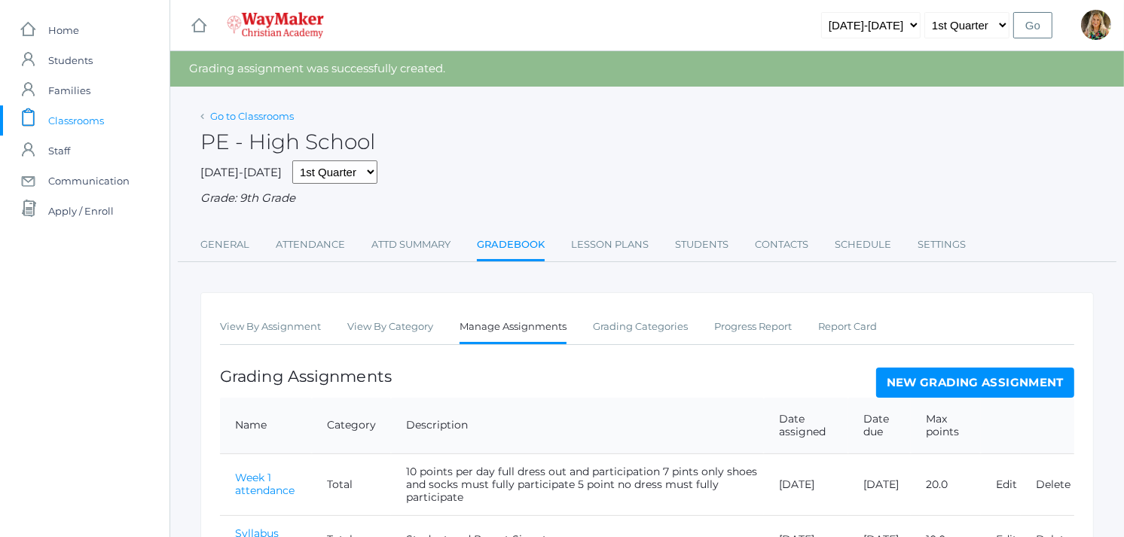
click at [235, 115] on link "Go to Classrooms" at bounding box center [252, 116] width 84 height 12
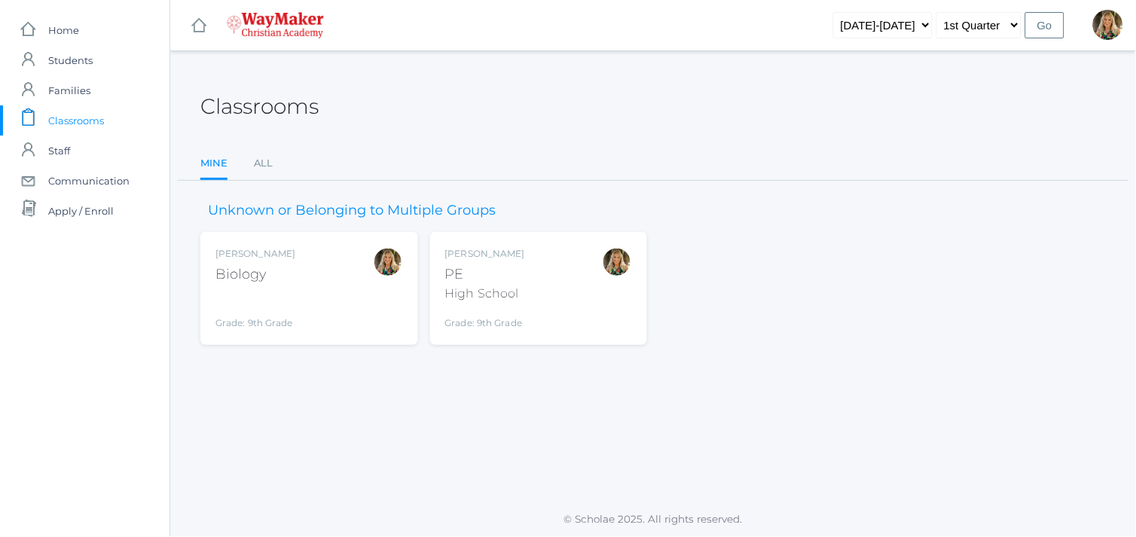
click at [249, 281] on div "Biology" at bounding box center [255, 274] width 80 height 20
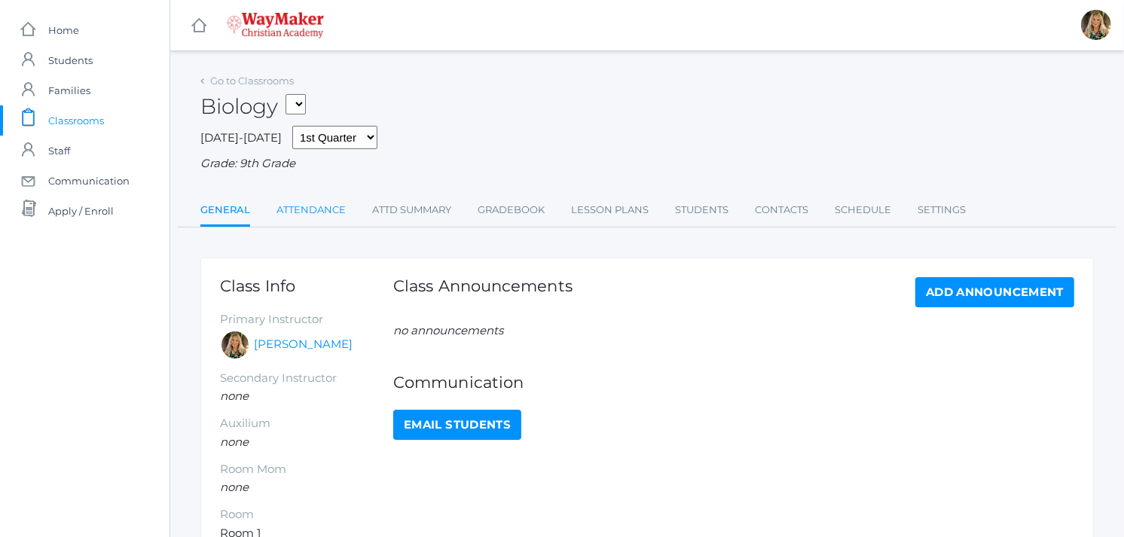
click at [324, 212] on link "Attendance" at bounding box center [310, 210] width 69 height 30
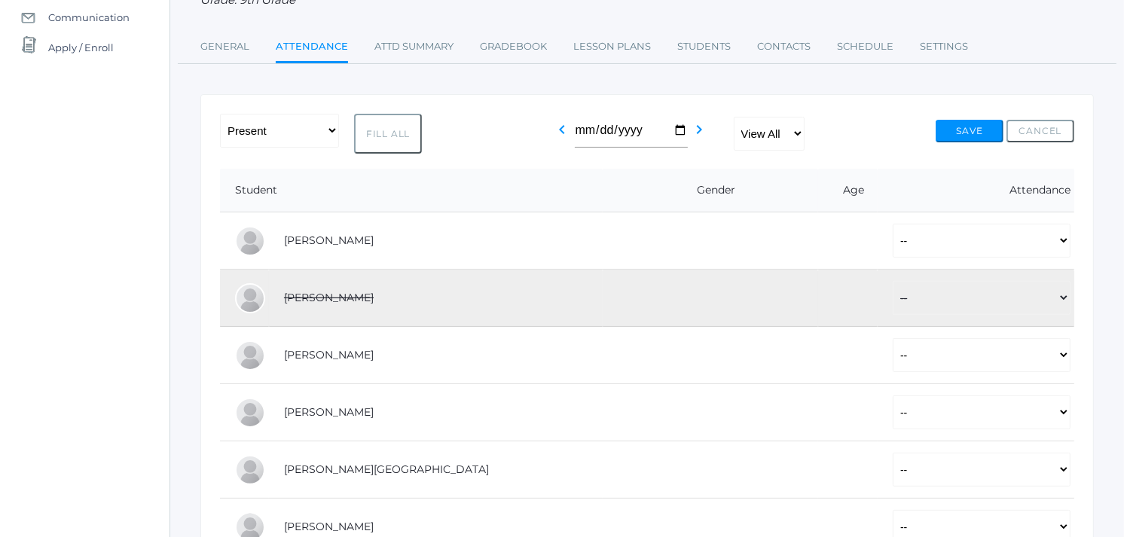
scroll to position [175, 0]
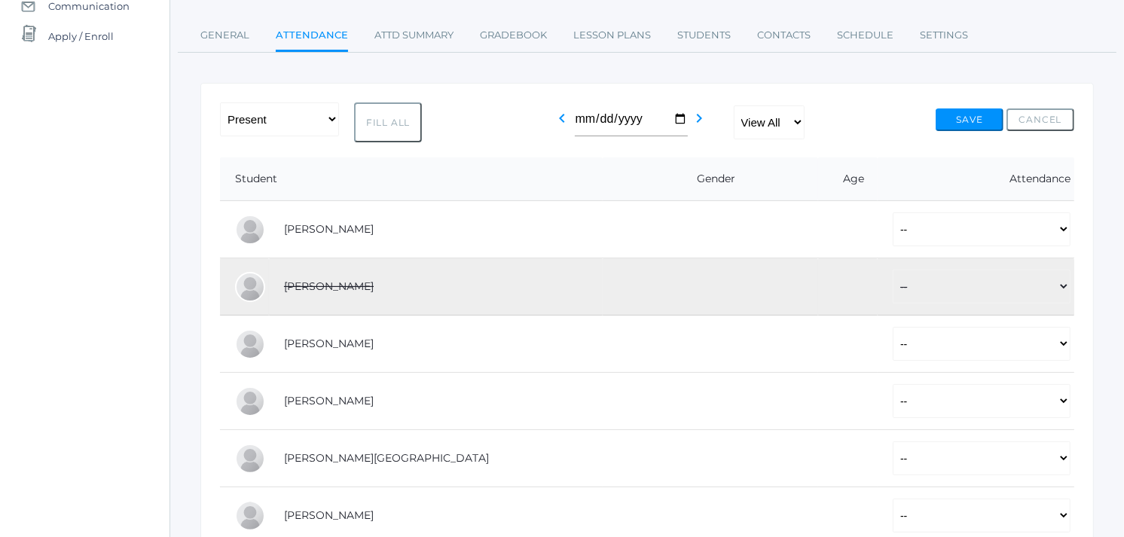
click at [390, 122] on button "Fill All" at bounding box center [388, 122] width 68 height 40
select select "P"
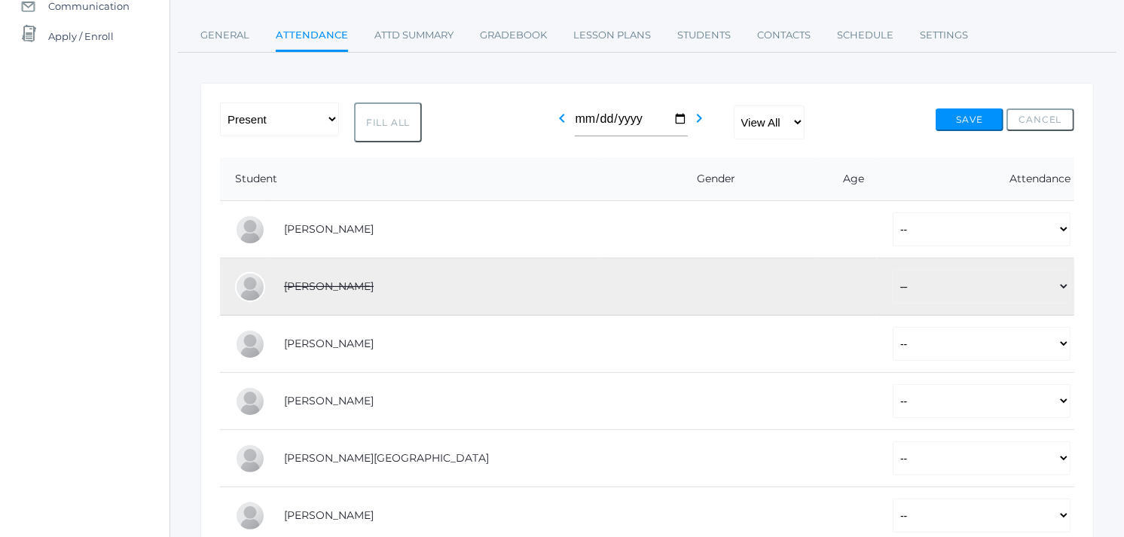
select select "P"
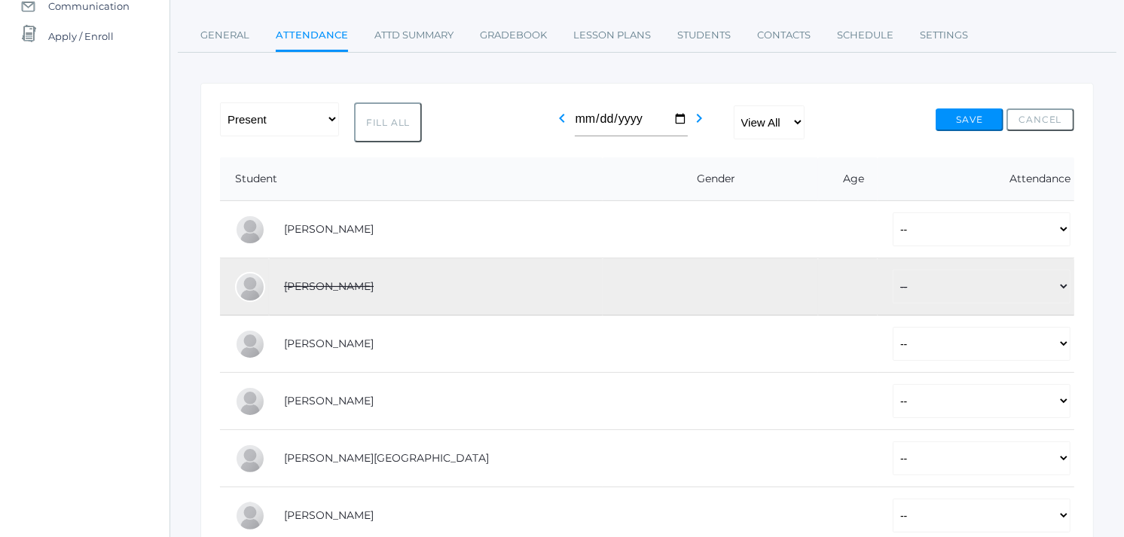
select select "P"
click at [974, 121] on button "Save" at bounding box center [970, 119] width 68 height 23
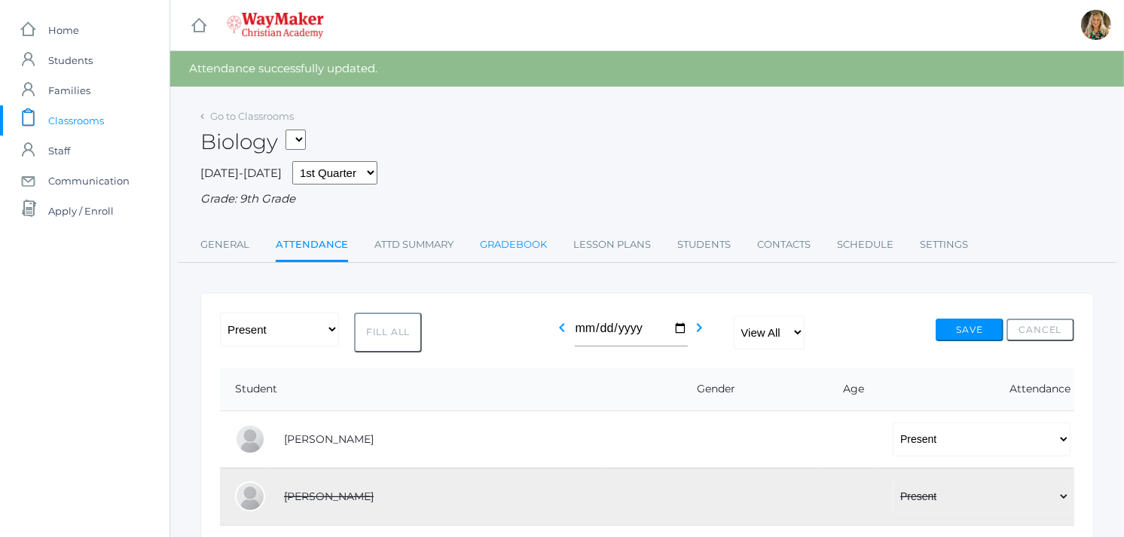
click at [512, 245] on link "Gradebook" at bounding box center [513, 245] width 67 height 30
